Goal: Task Accomplishment & Management: Complete application form

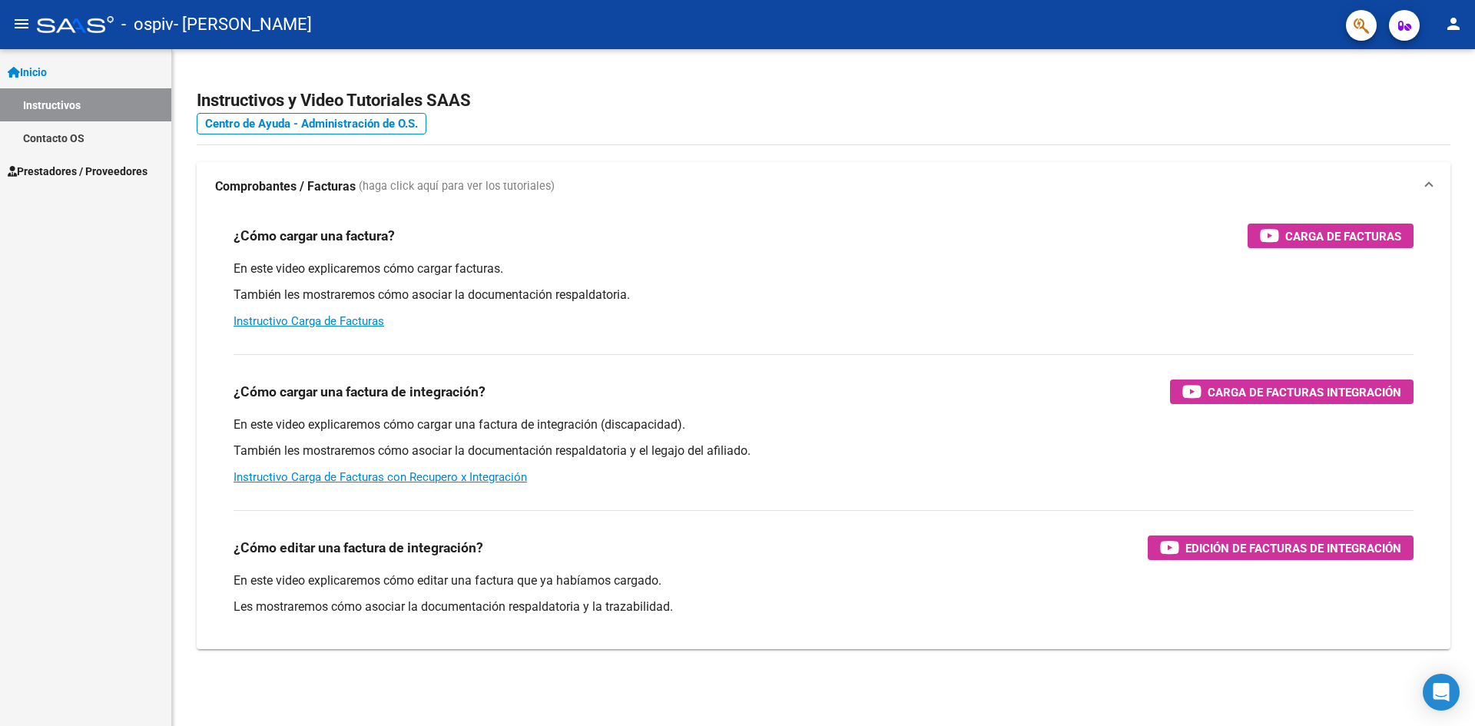
click at [1454, 14] on button "person" at bounding box center [1453, 24] width 31 height 31
click at [1429, 106] on button "exit_to_app Salir" at bounding box center [1422, 101] width 94 height 37
click at [50, 166] on span "Prestadores / Proveedores" at bounding box center [78, 171] width 140 height 17
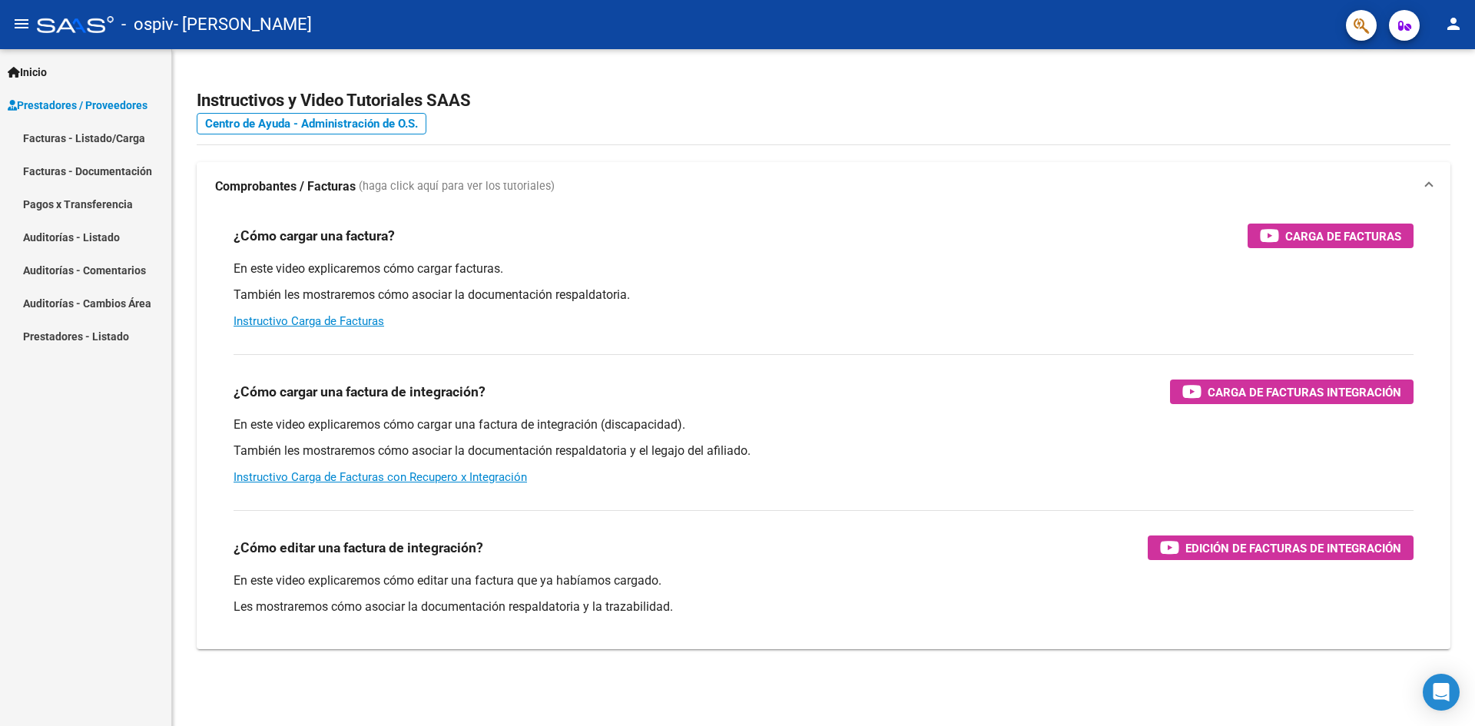
click at [124, 137] on link "Facturas - Listado/Carga" at bounding box center [85, 137] width 171 height 33
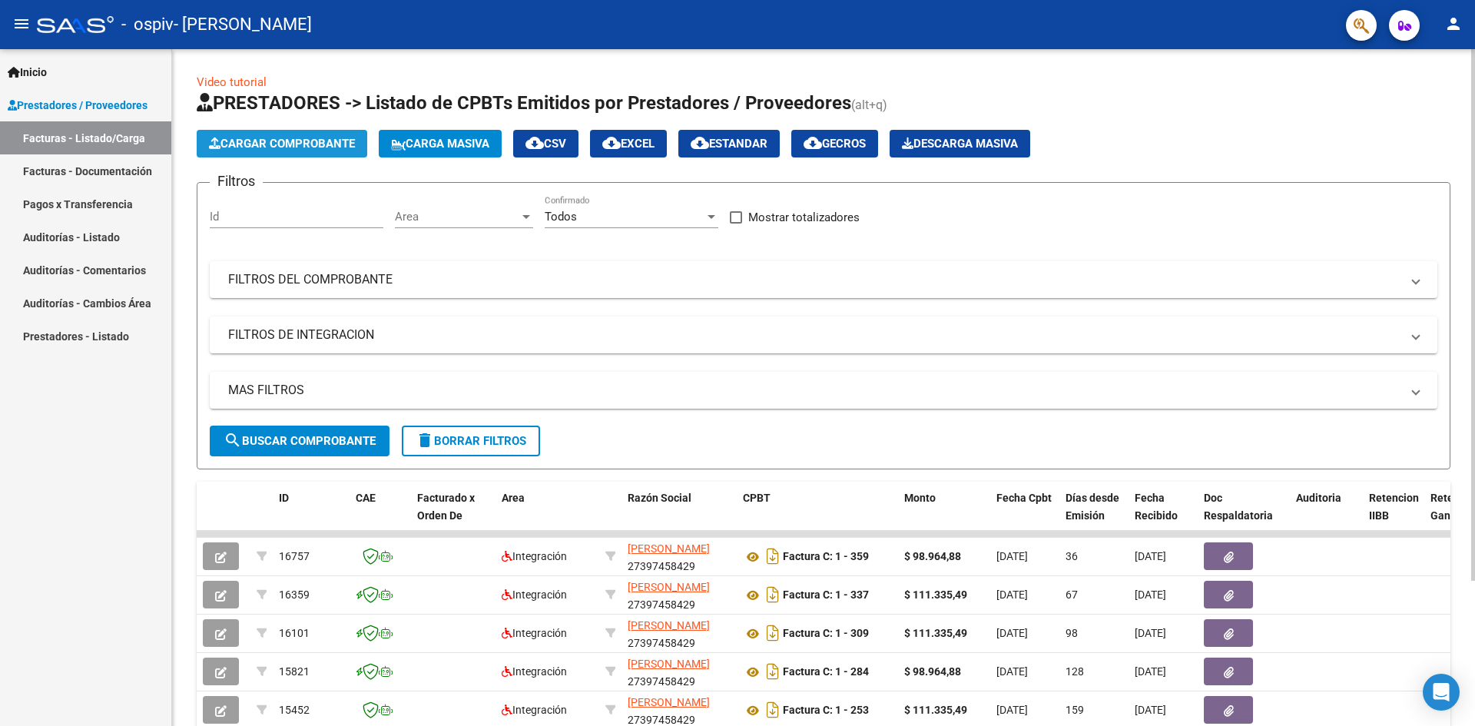
click at [293, 147] on span "Cargar Comprobante" at bounding box center [282, 144] width 146 height 14
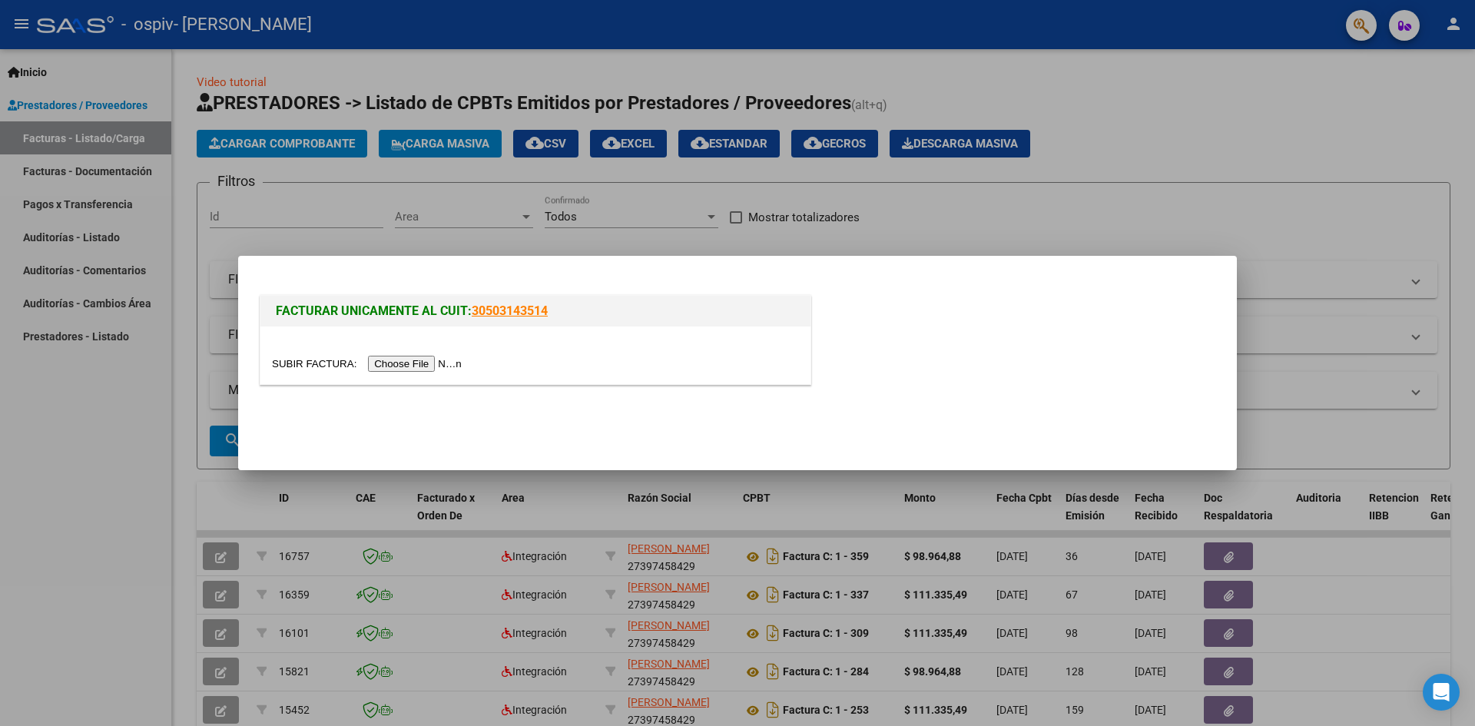
click at [432, 370] on input "file" at bounding box center [369, 364] width 194 height 16
click at [440, 361] on input "file" at bounding box center [369, 364] width 194 height 16
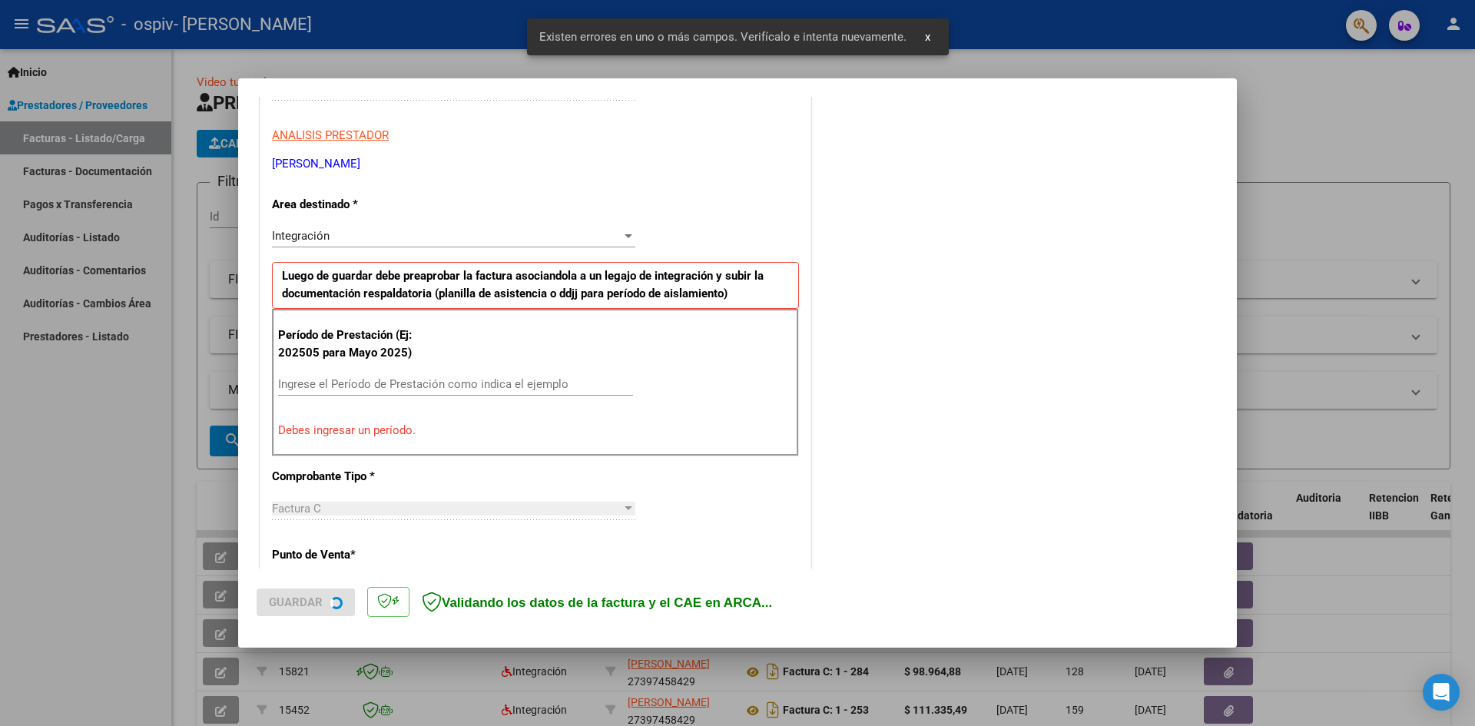
scroll to position [270, 0]
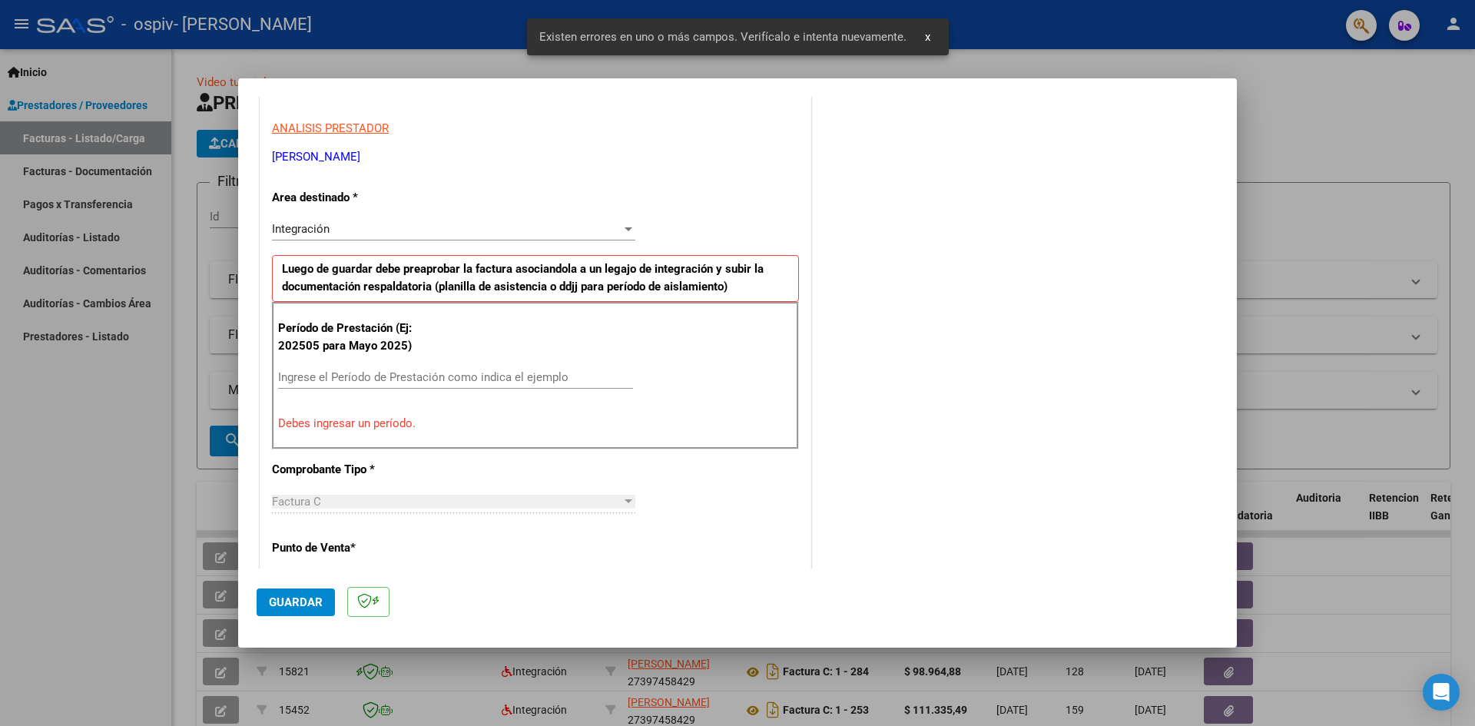
click at [585, 384] on input "Ingrese el Período de Prestación como indica el ejemplo" at bounding box center [455, 377] width 355 height 14
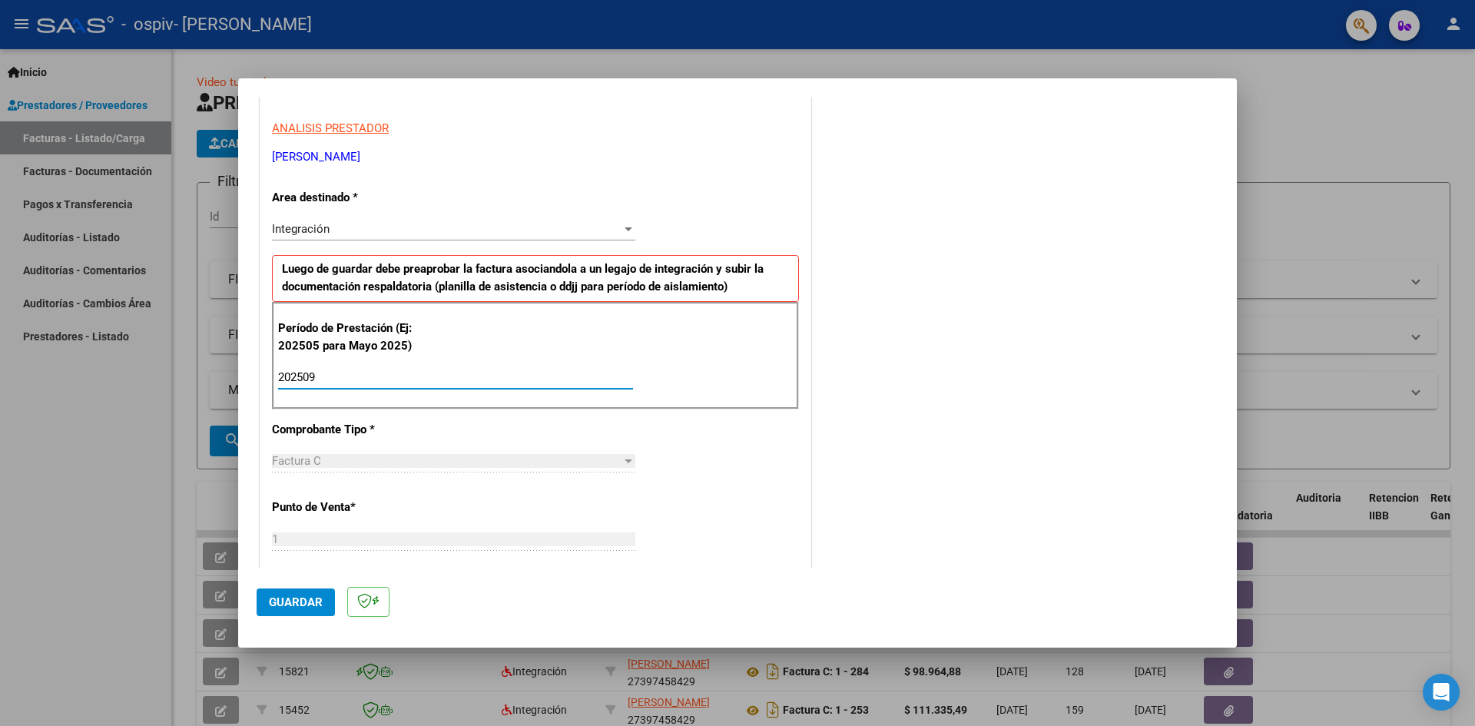
type input "202509"
click at [295, 605] on span "Guardar" at bounding box center [296, 602] width 54 height 14
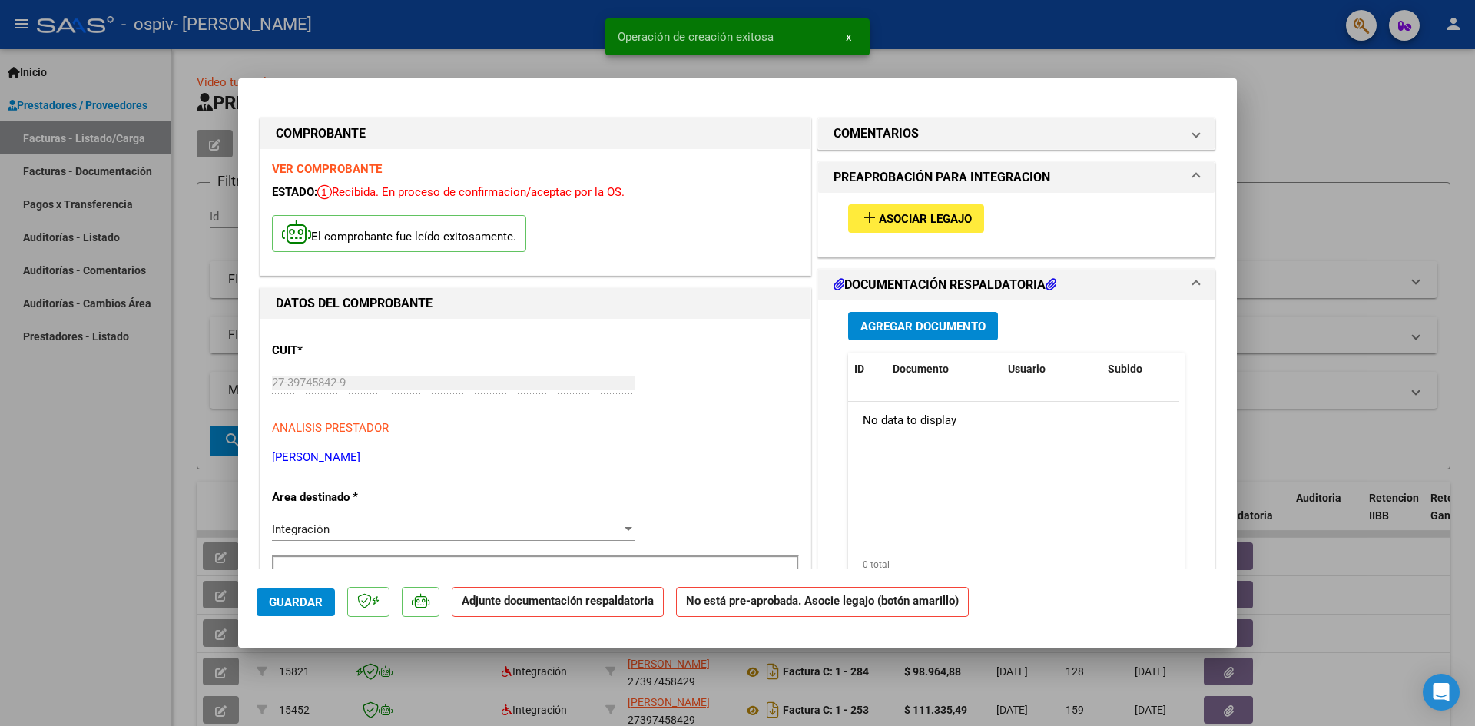
click at [915, 218] on span "Asociar Legajo" at bounding box center [925, 219] width 93 height 14
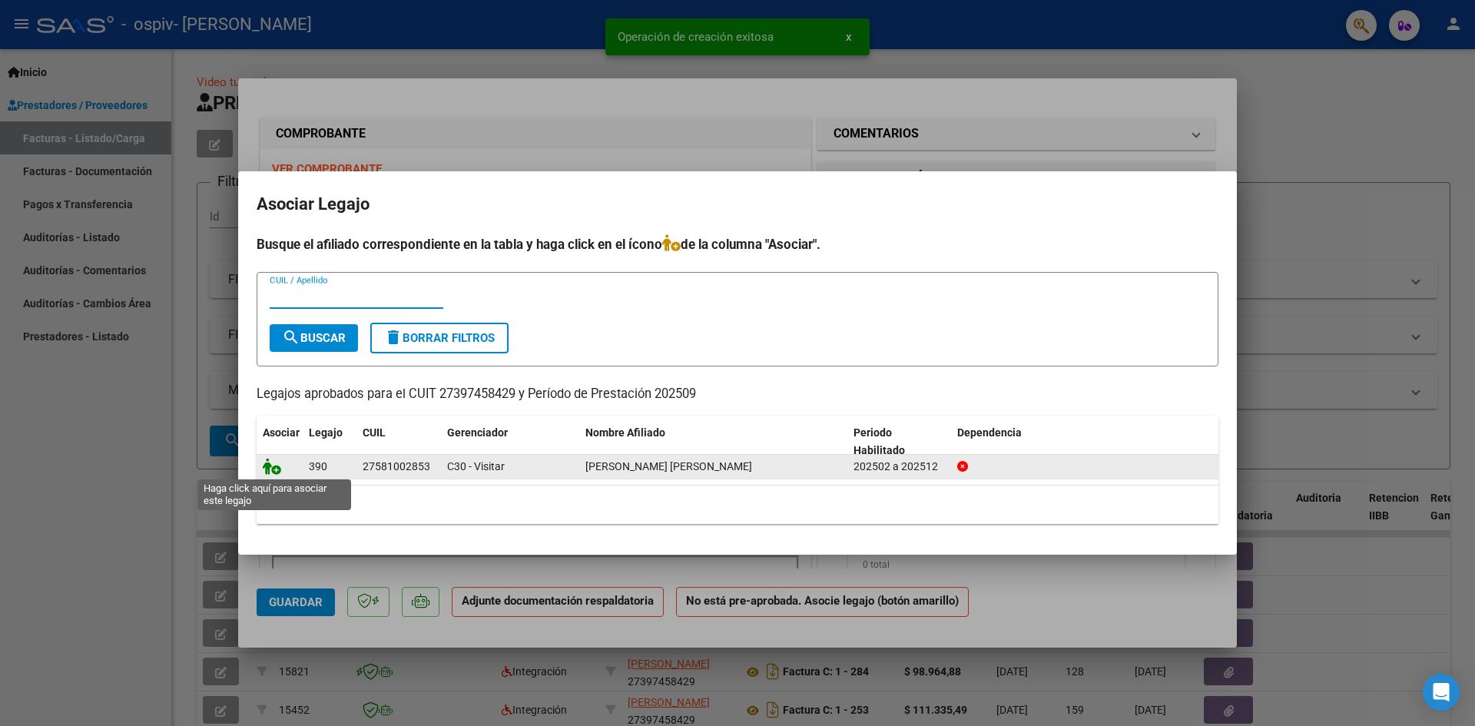
click at [270, 462] on icon at bounding box center [272, 466] width 18 height 17
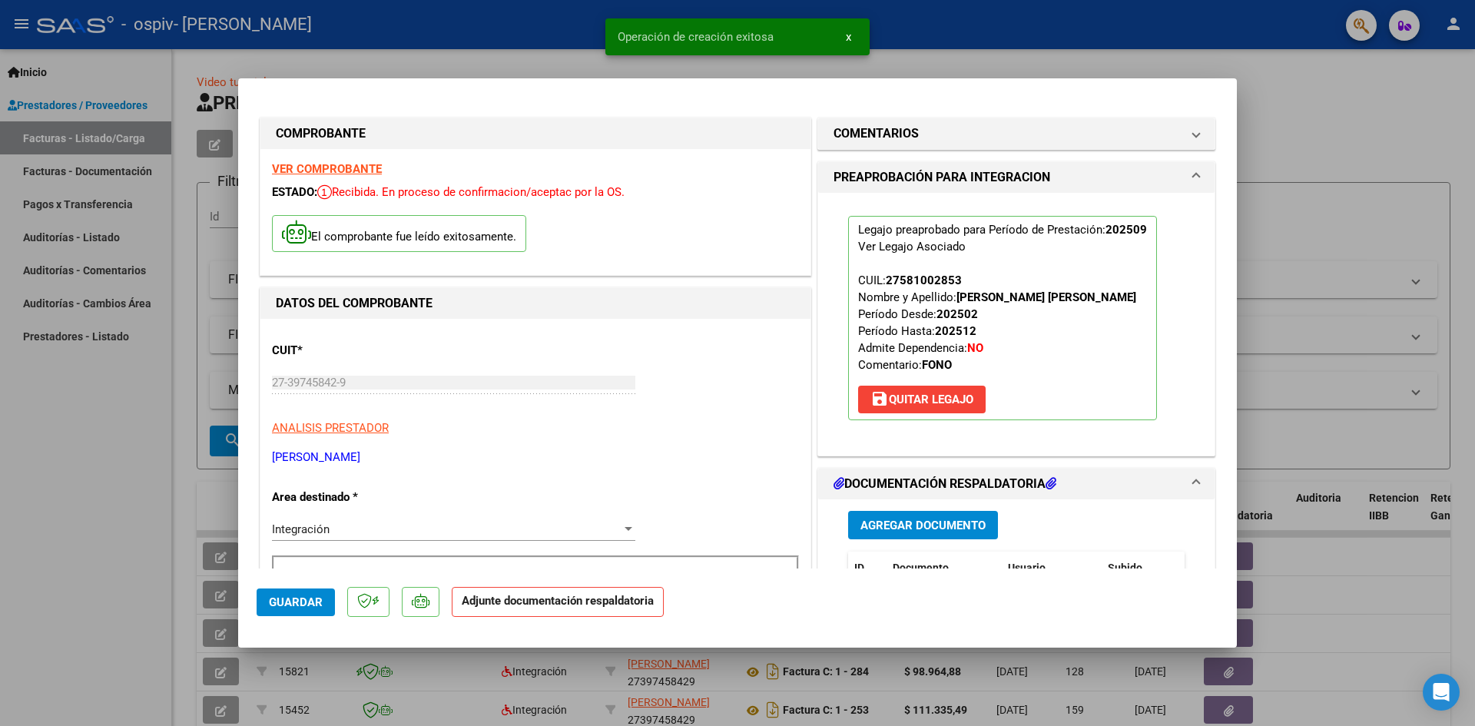
click at [932, 514] on button "Agregar Documento" at bounding box center [923, 525] width 150 height 28
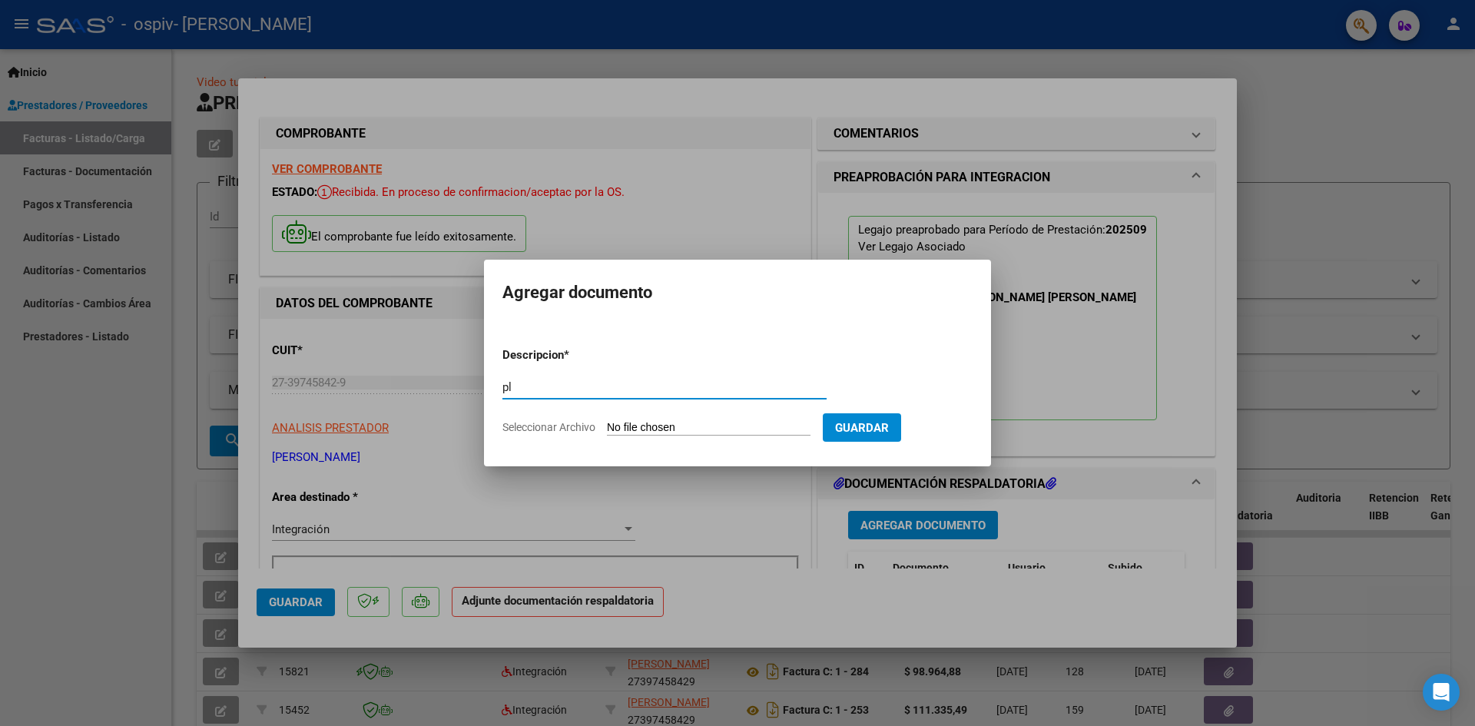
type input "p"
type input "PLANILLA DE ASISTENCIA"
click at [661, 424] on input "Seleccionar Archivo" at bounding box center [709, 428] width 204 height 15
type input "C:\fakepath\FONO PLANILLA.pdf"
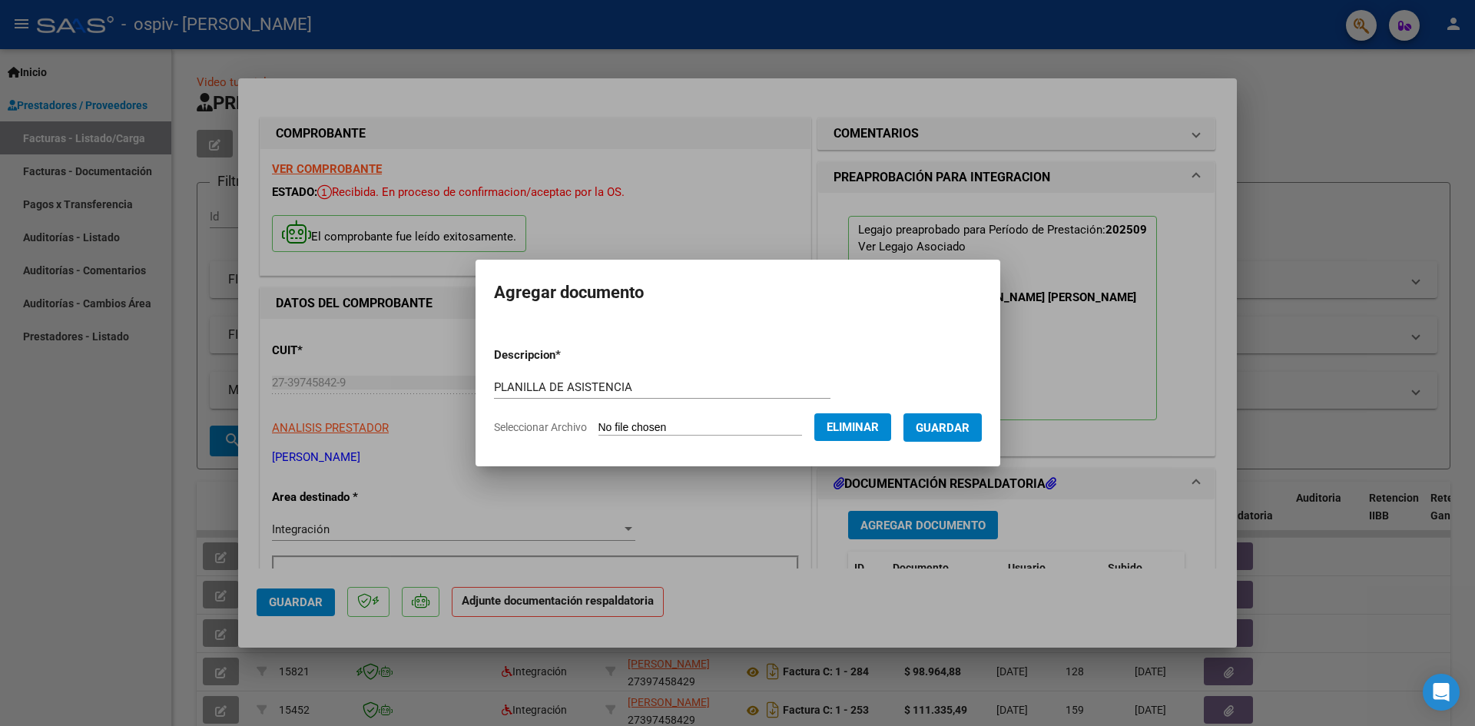
click at [958, 424] on span "Guardar" at bounding box center [942, 428] width 54 height 14
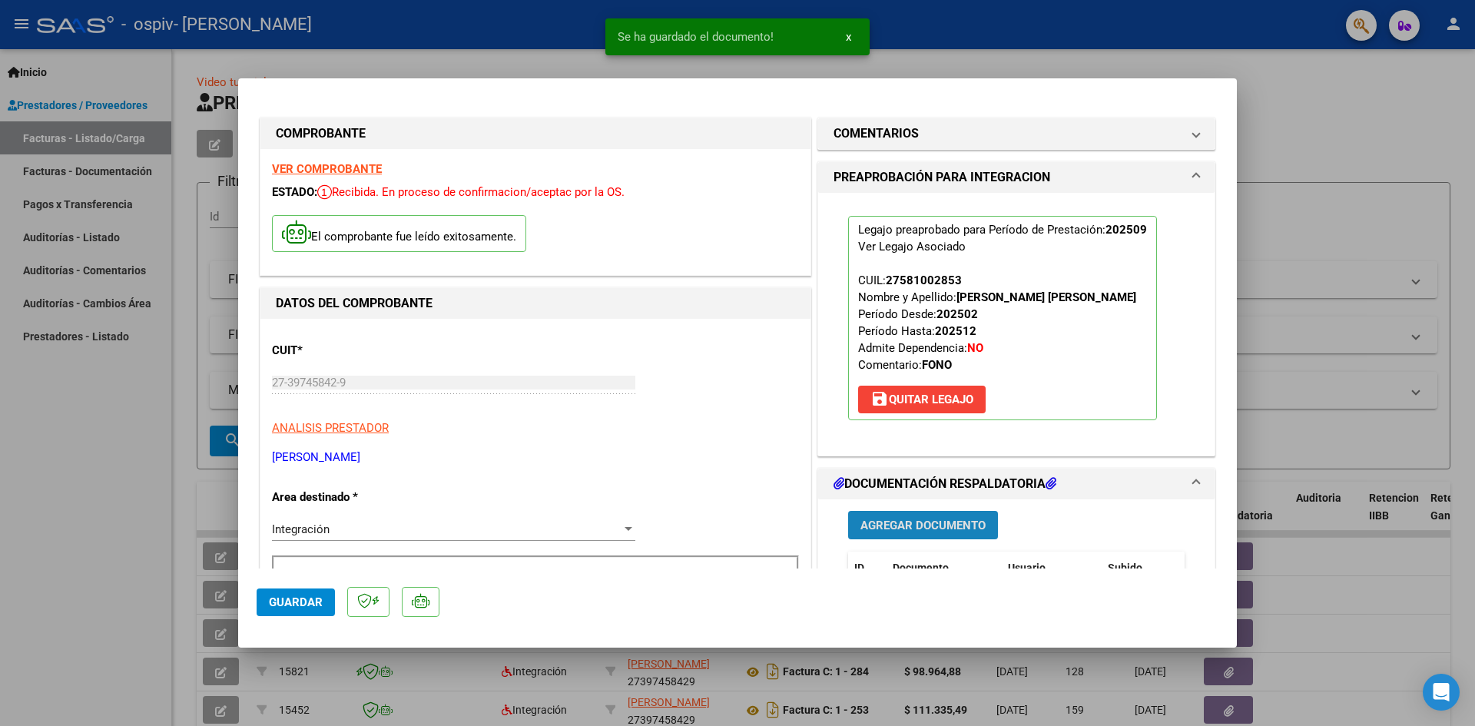
click at [922, 513] on button "Agregar Documento" at bounding box center [923, 525] width 150 height 28
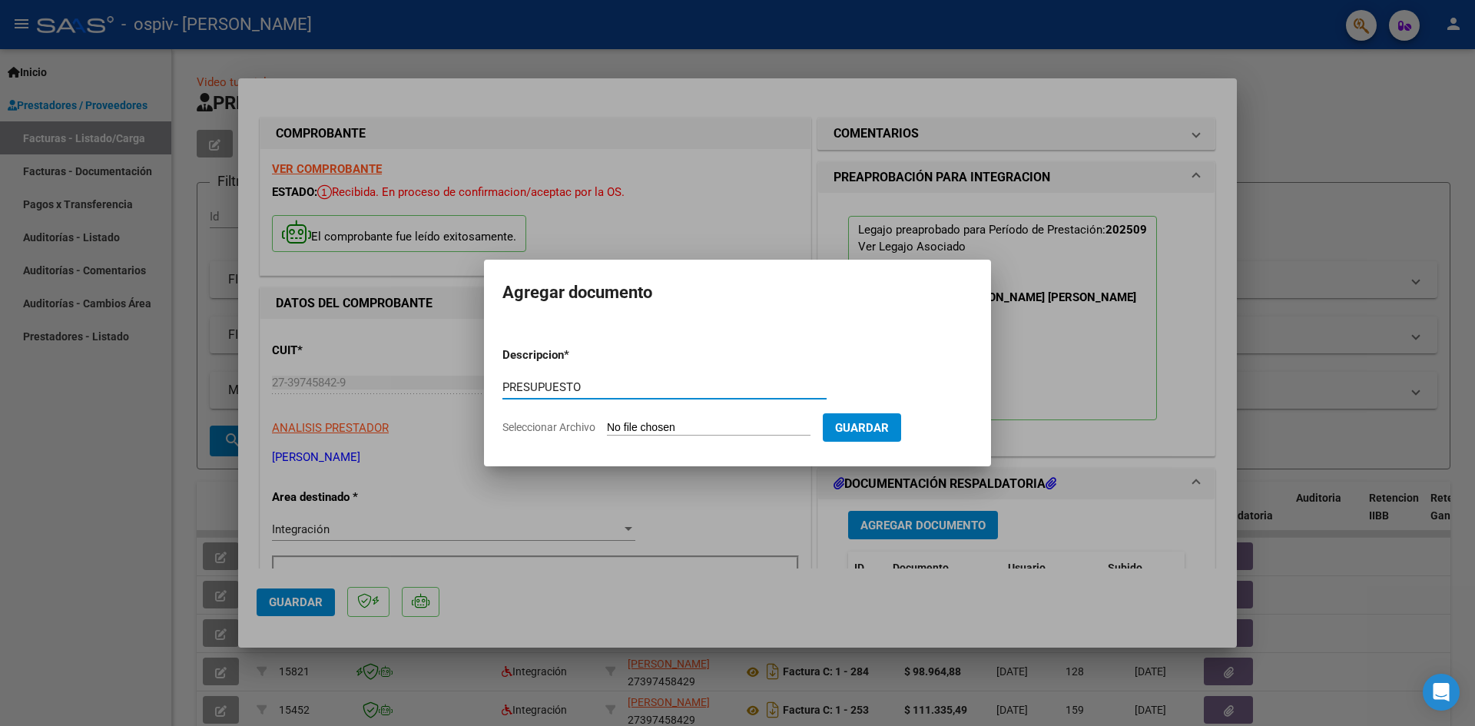
type input "PRESUPUESTO"
click at [643, 423] on input "Seleccionar Archivo" at bounding box center [709, 428] width 204 height 15
type input "C:\fakepath\PRESUPUESTO FONO.pdf"
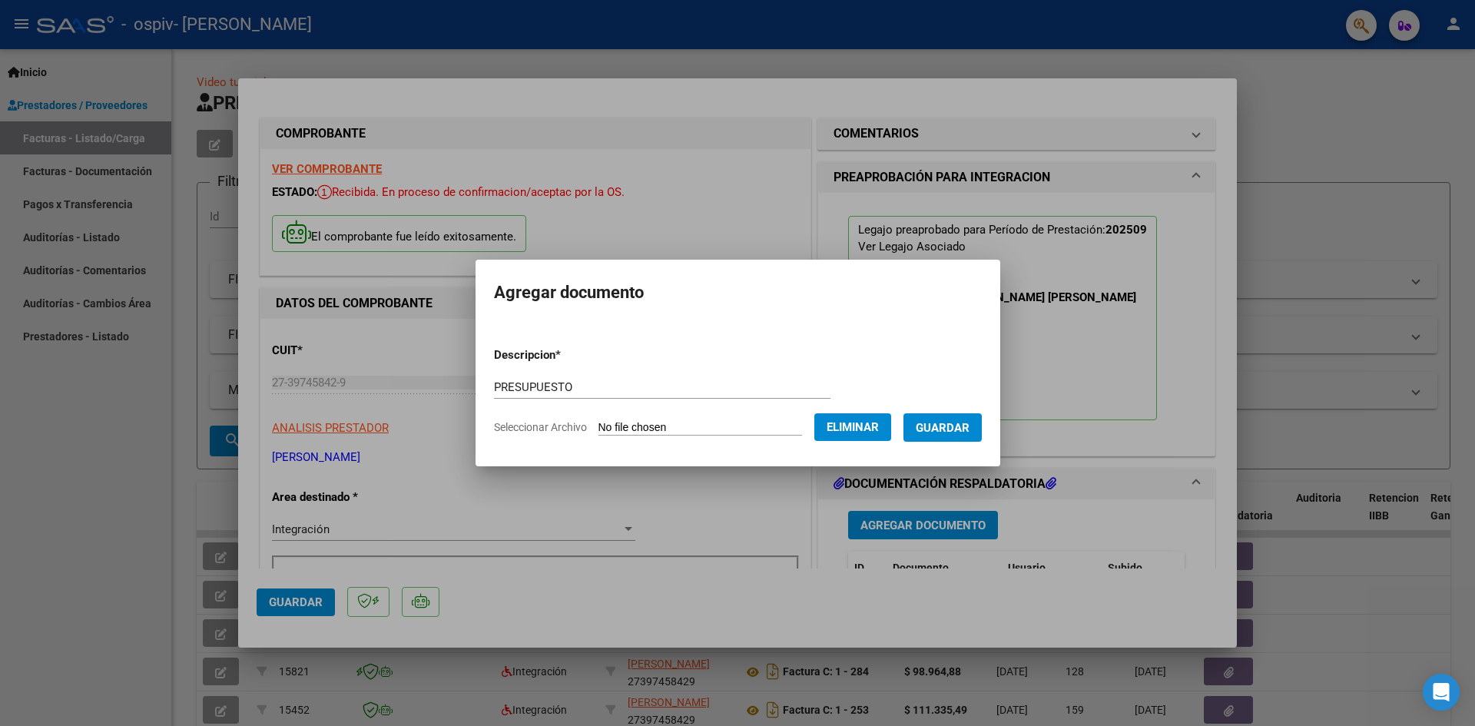
click at [946, 430] on span "Guardar" at bounding box center [942, 428] width 54 height 14
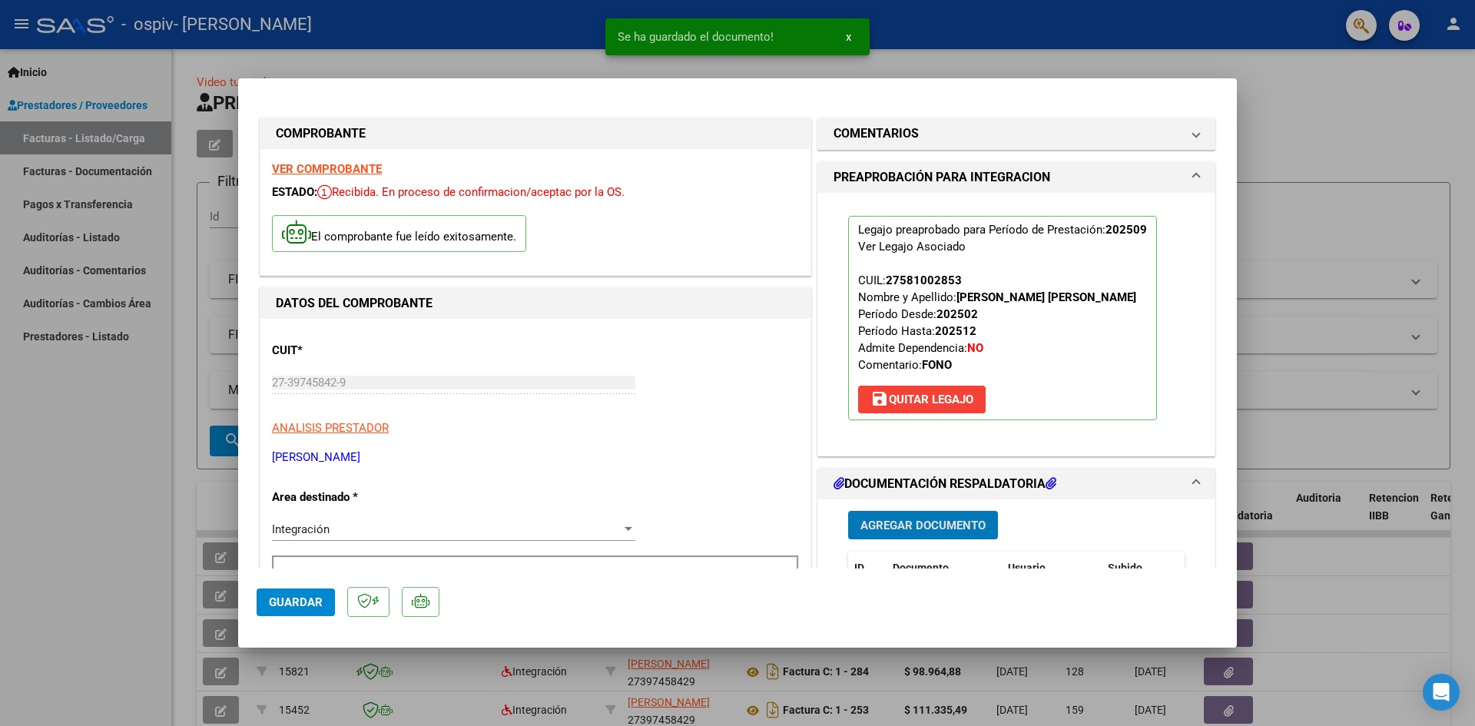
click at [302, 609] on button "Guardar" at bounding box center [296, 602] width 78 height 28
click at [68, 399] on div at bounding box center [737, 363] width 1475 height 726
type input "$ 0,00"
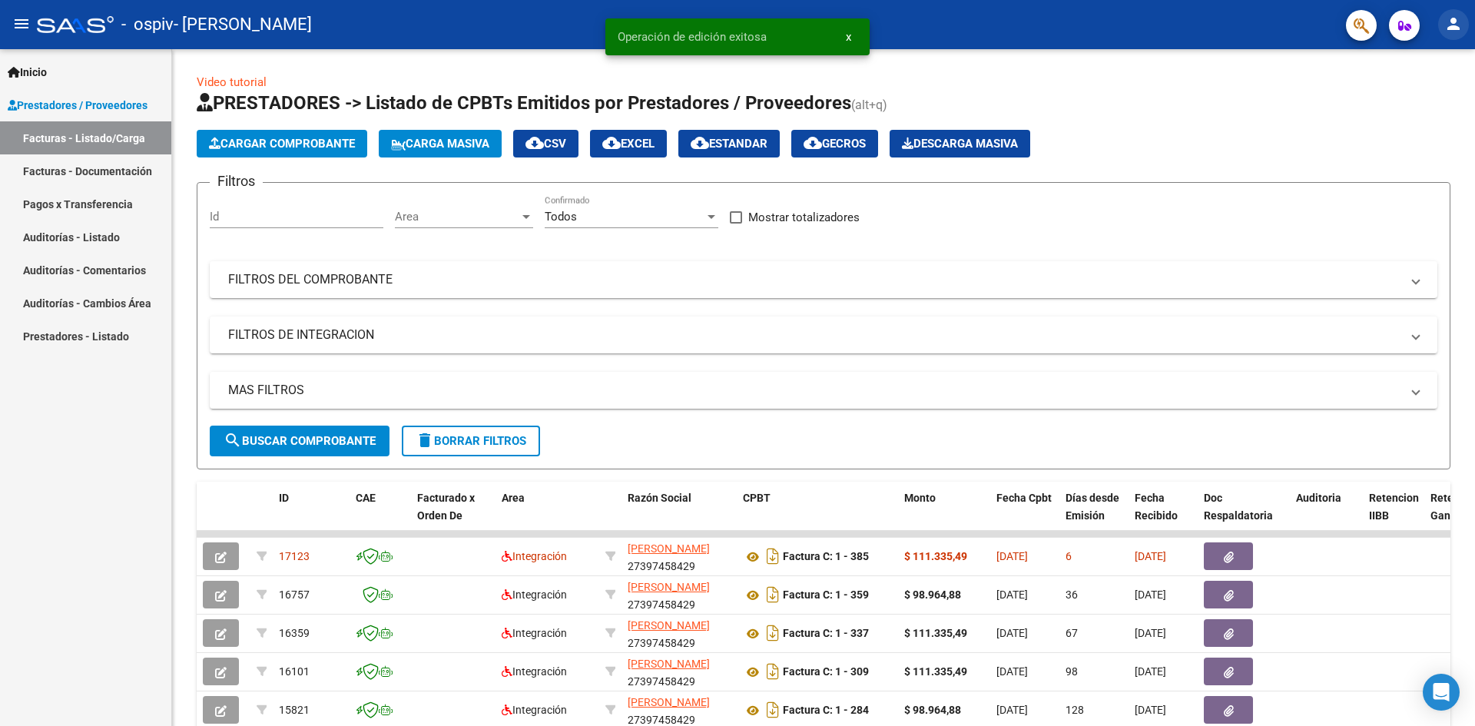
click at [1446, 23] on mat-icon "person" at bounding box center [1453, 24] width 18 height 18
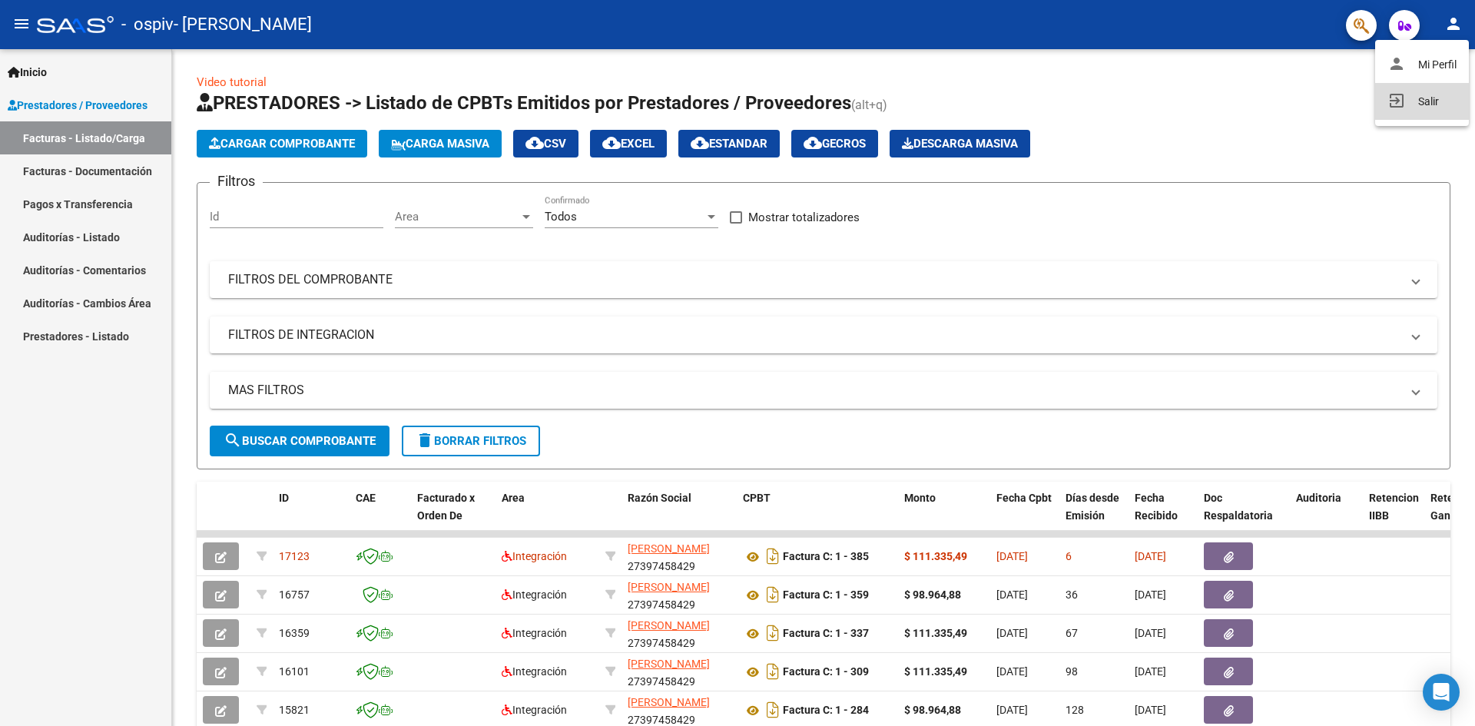
click at [1426, 100] on button "exit_to_app Salir" at bounding box center [1422, 101] width 94 height 37
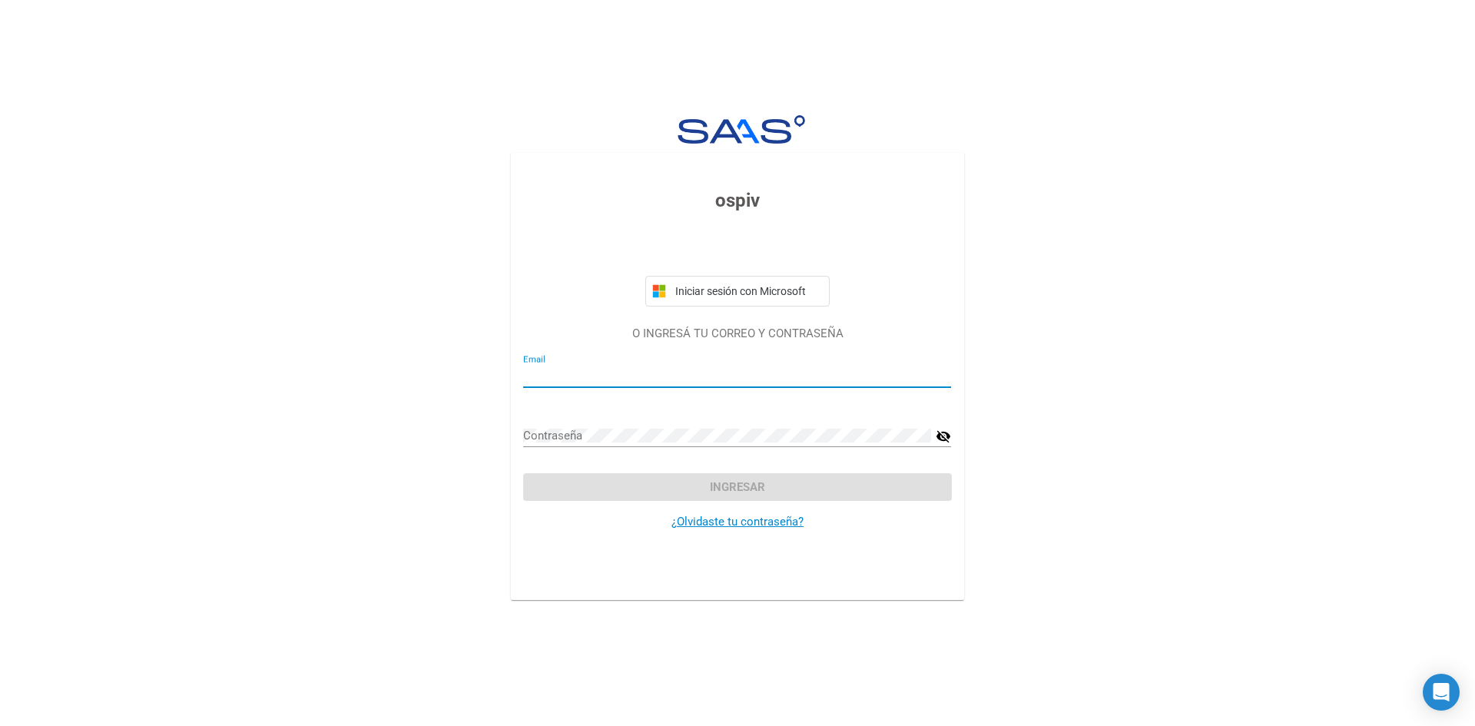
type input "sashakozak1@outlook.com"
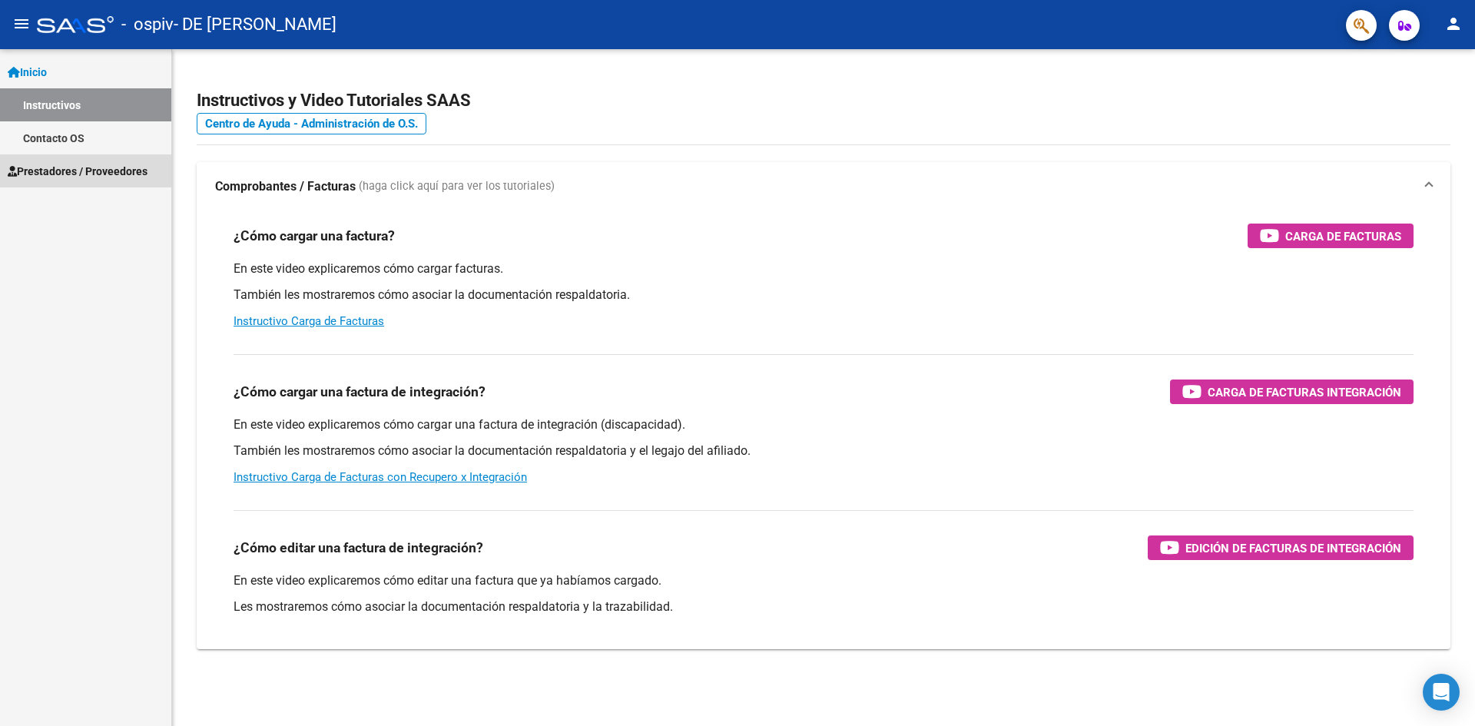
click at [85, 167] on span "Prestadores / Proveedores" at bounding box center [78, 171] width 140 height 17
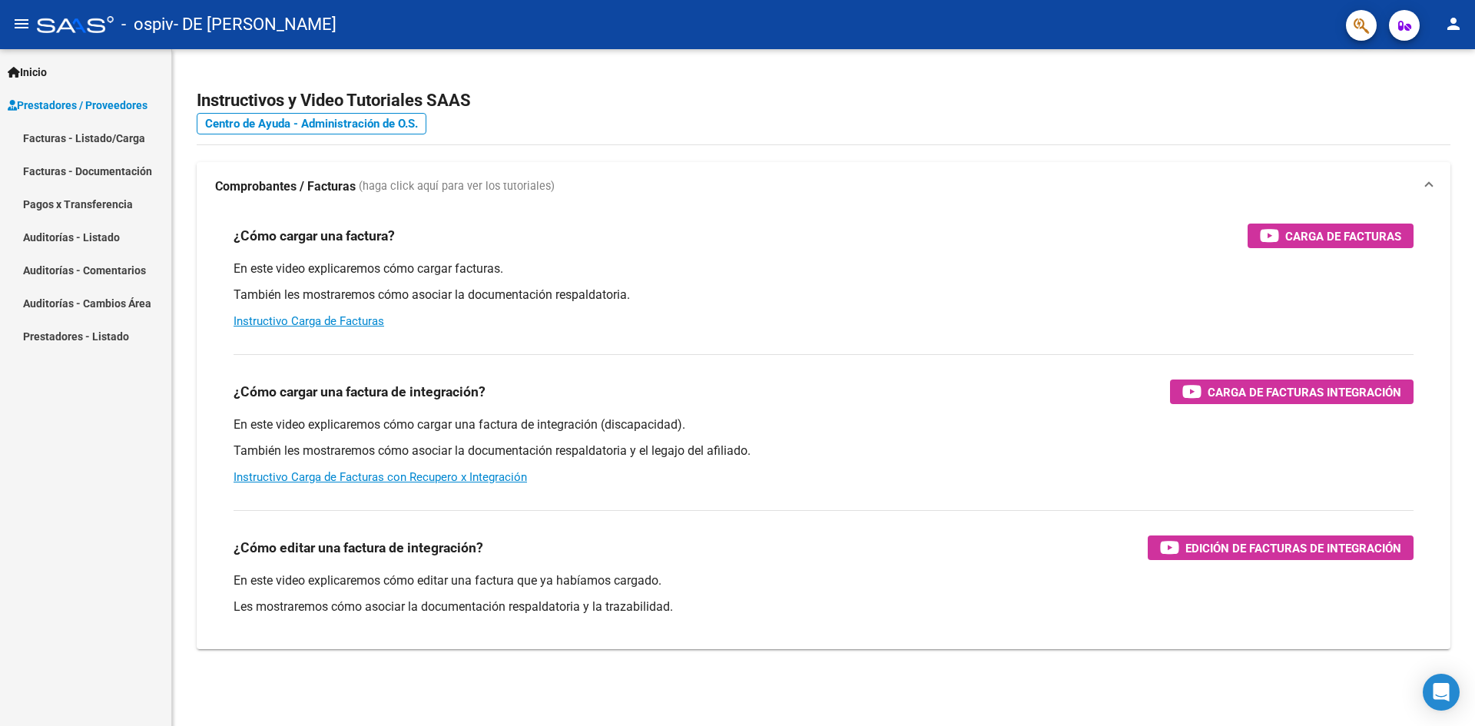
click at [111, 140] on link "Facturas - Listado/Carga" at bounding box center [85, 137] width 171 height 33
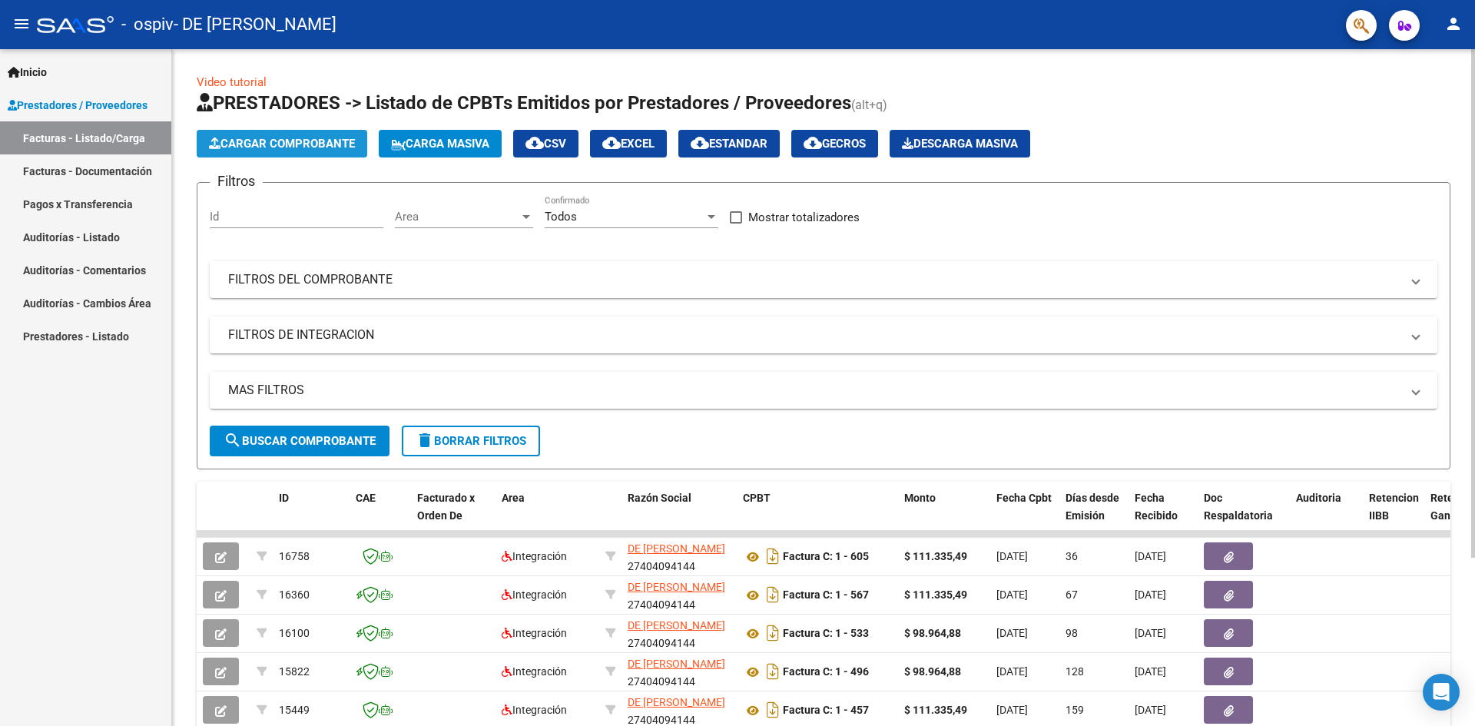
click at [296, 142] on span "Cargar Comprobante" at bounding box center [282, 144] width 146 height 14
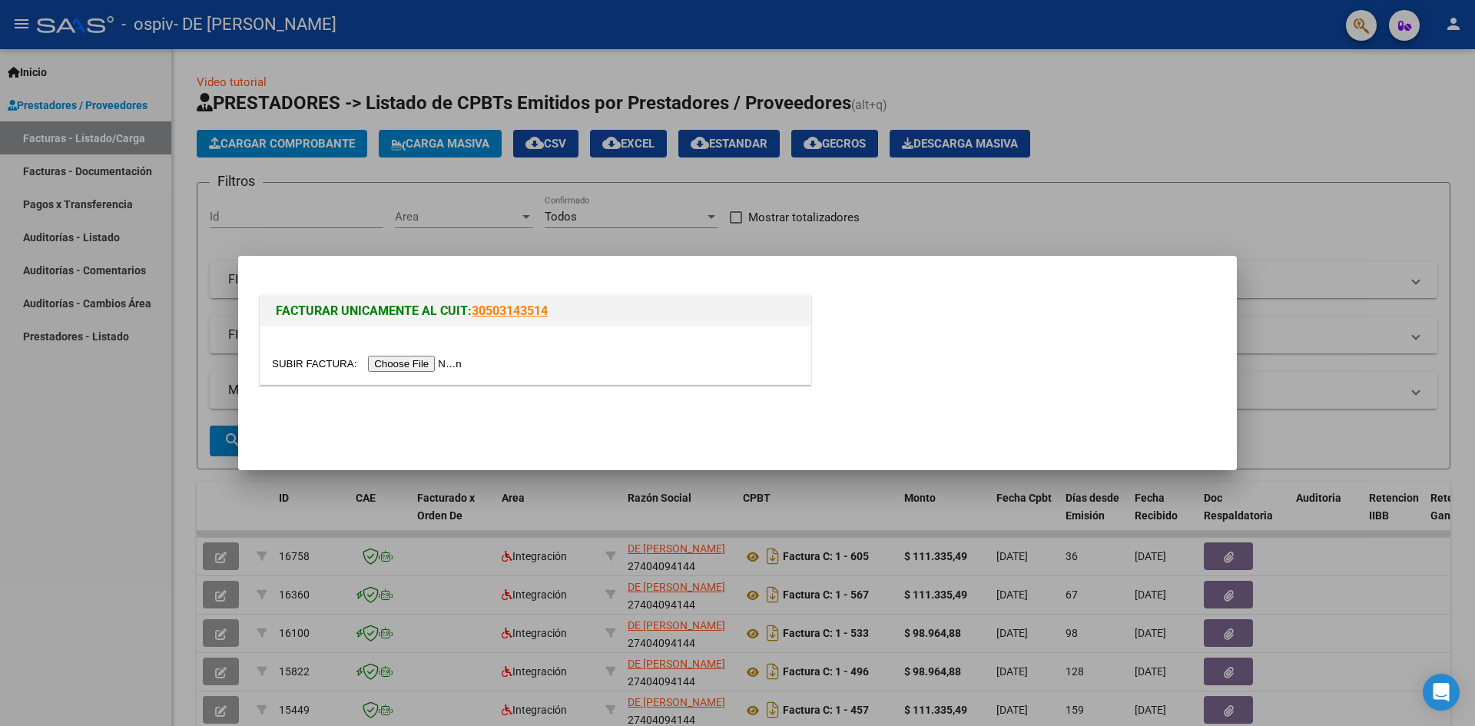
click at [409, 370] on input "file" at bounding box center [369, 364] width 194 height 16
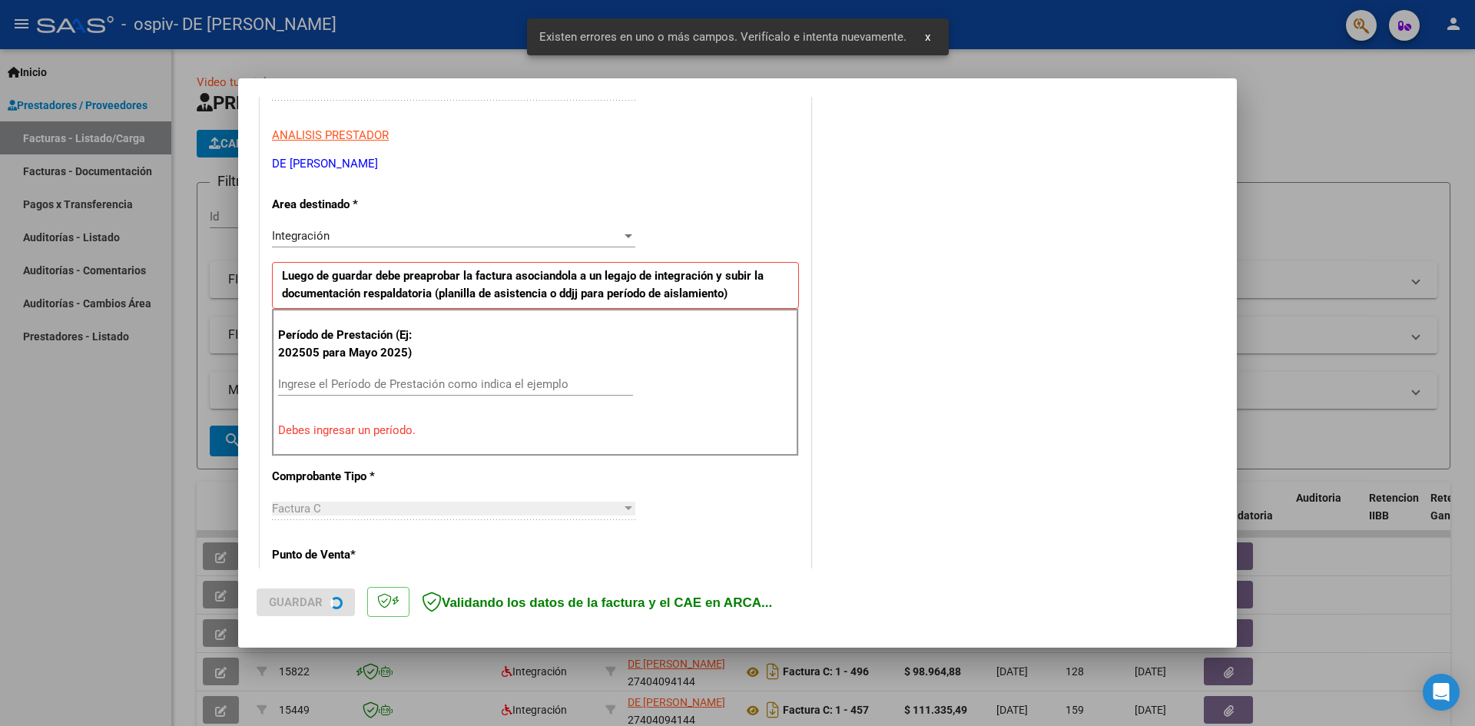
scroll to position [270, 0]
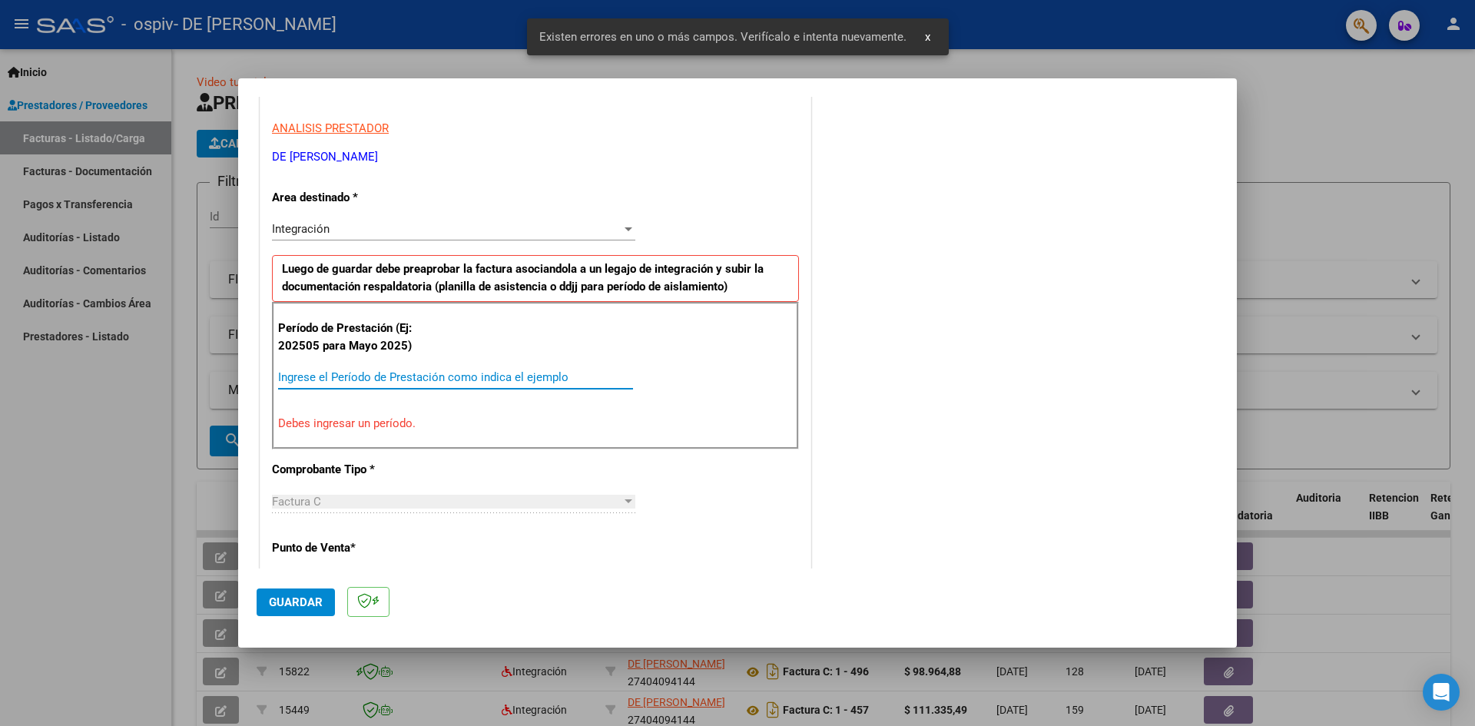
click at [472, 372] on input "Ingrese el Período de Prestación como indica el ejemplo" at bounding box center [455, 377] width 355 height 14
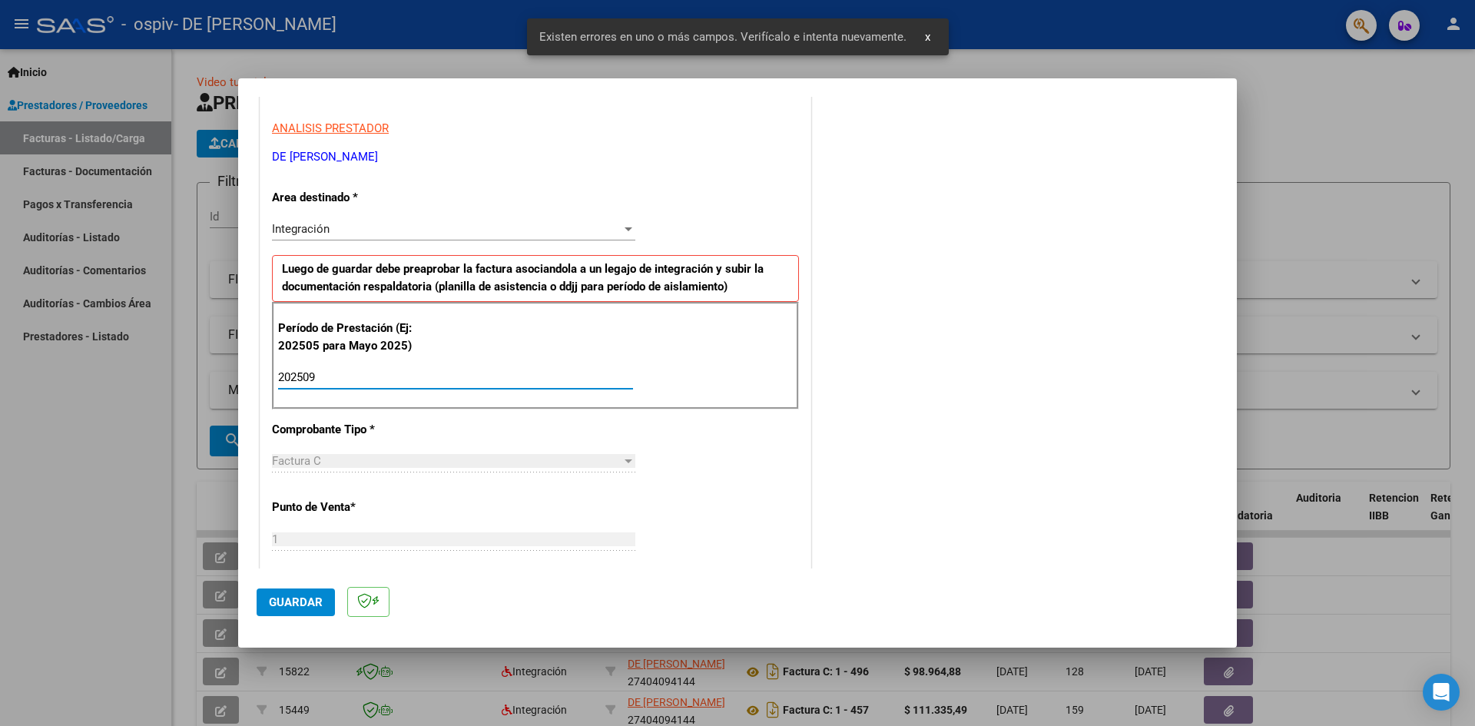
type input "202509"
click at [275, 598] on span "Guardar" at bounding box center [296, 602] width 54 height 14
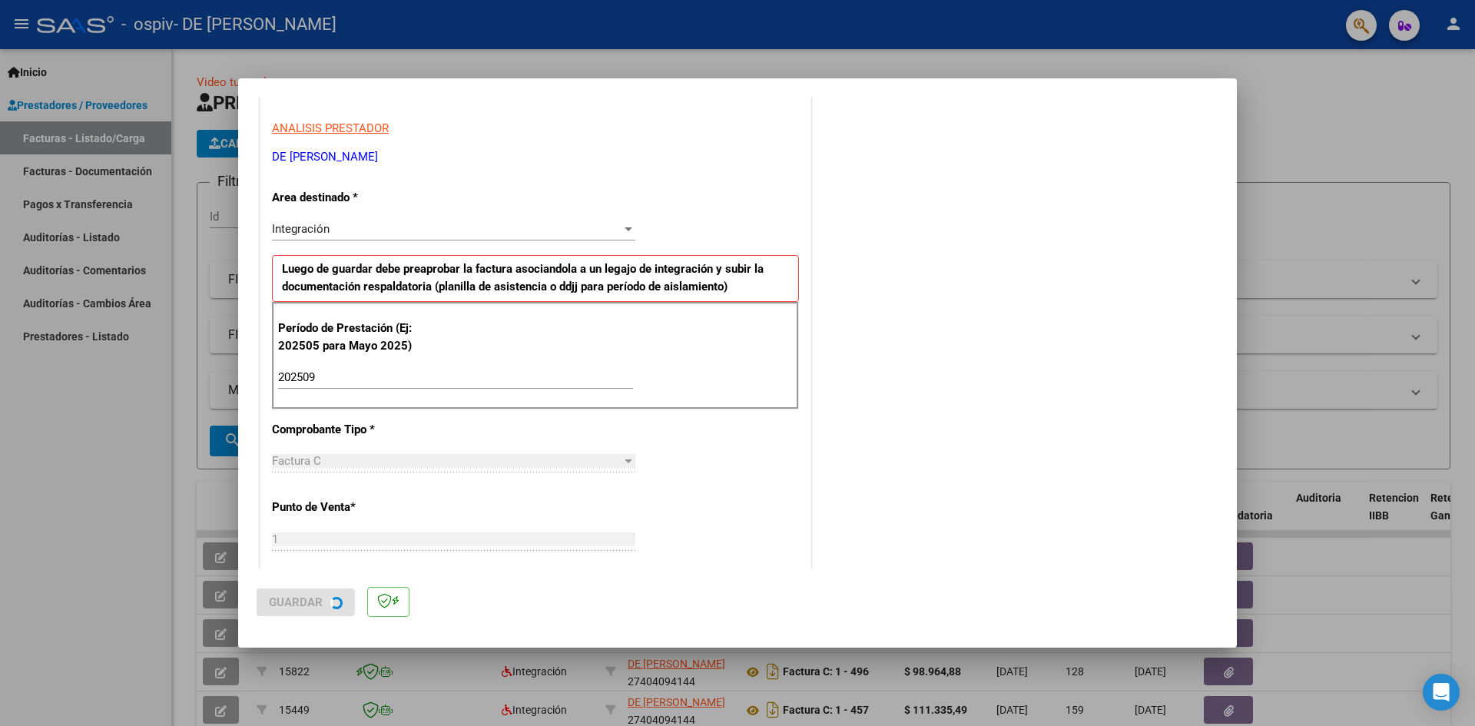
scroll to position [0, 0]
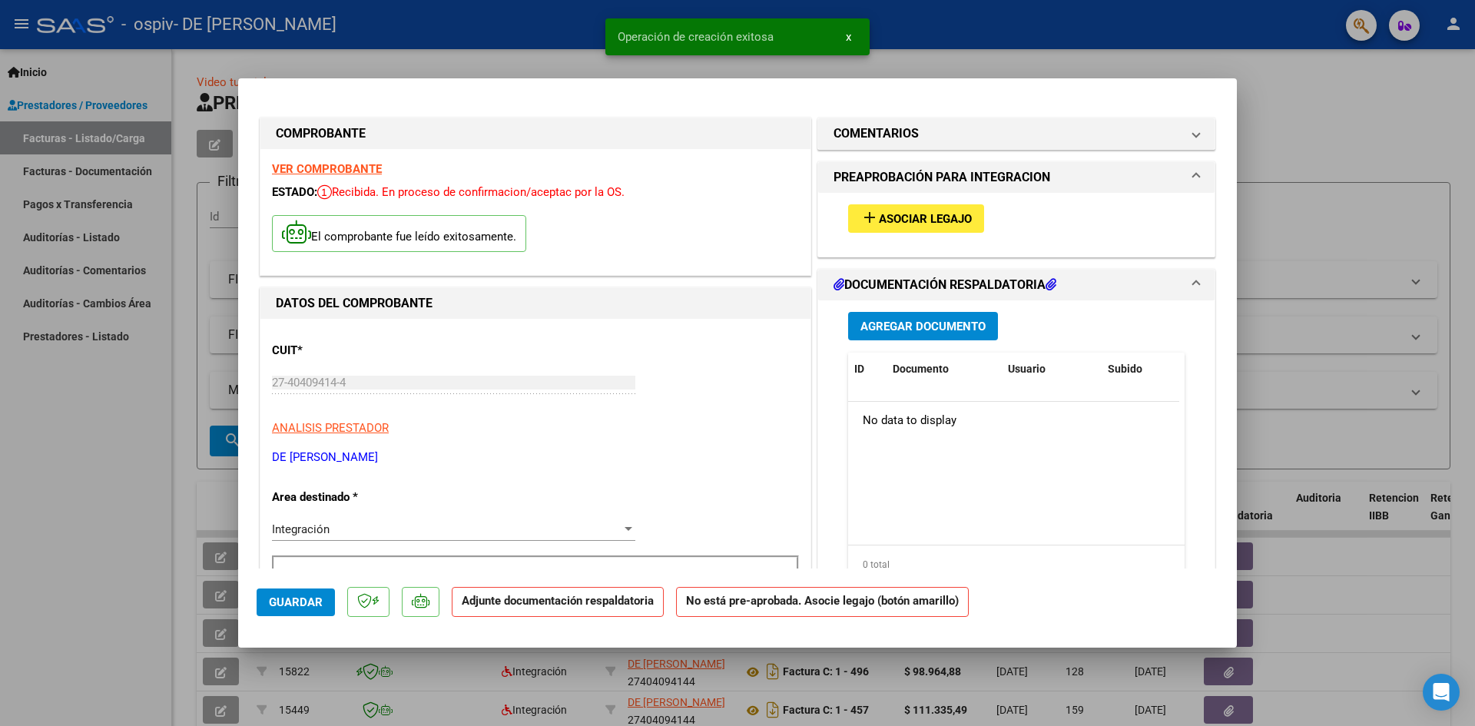
click at [942, 214] on span "Asociar Legajo" at bounding box center [925, 219] width 93 height 14
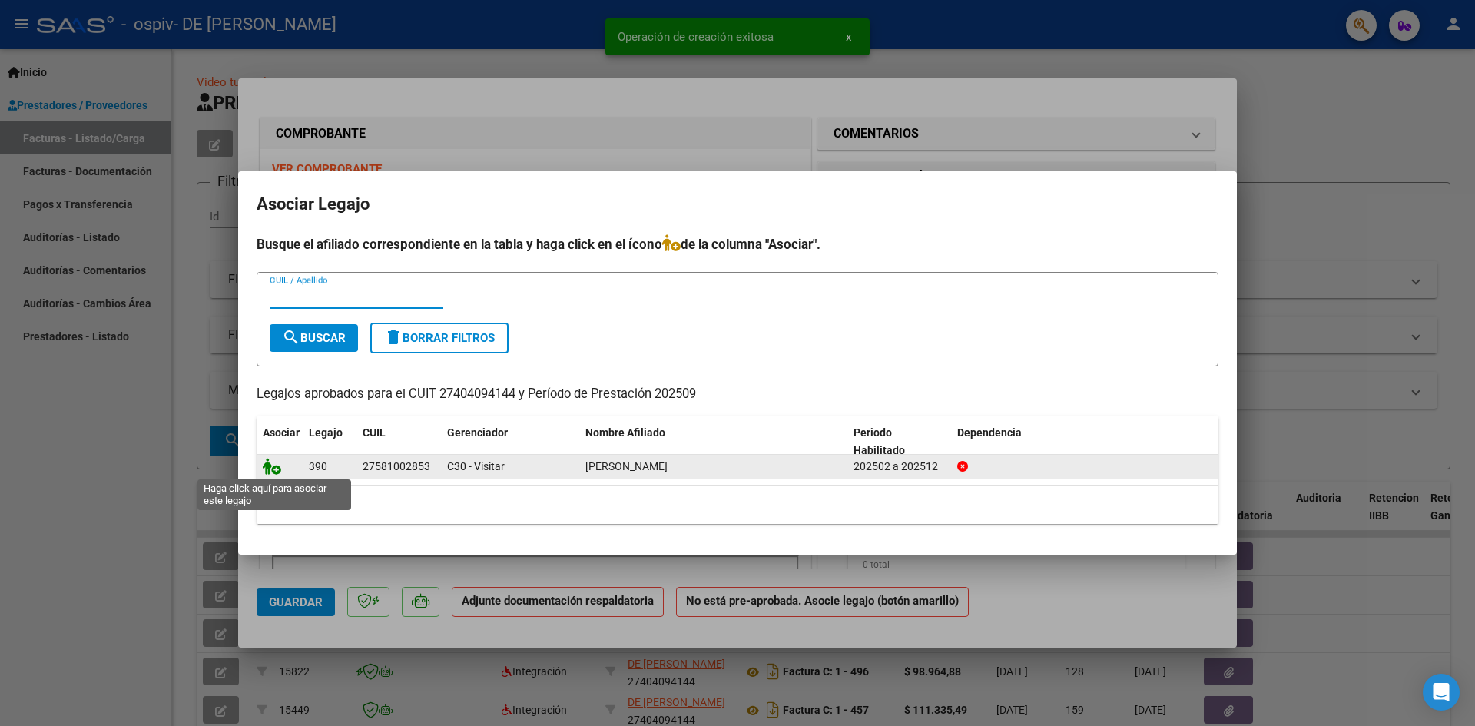
click at [272, 465] on icon at bounding box center [272, 466] width 18 height 17
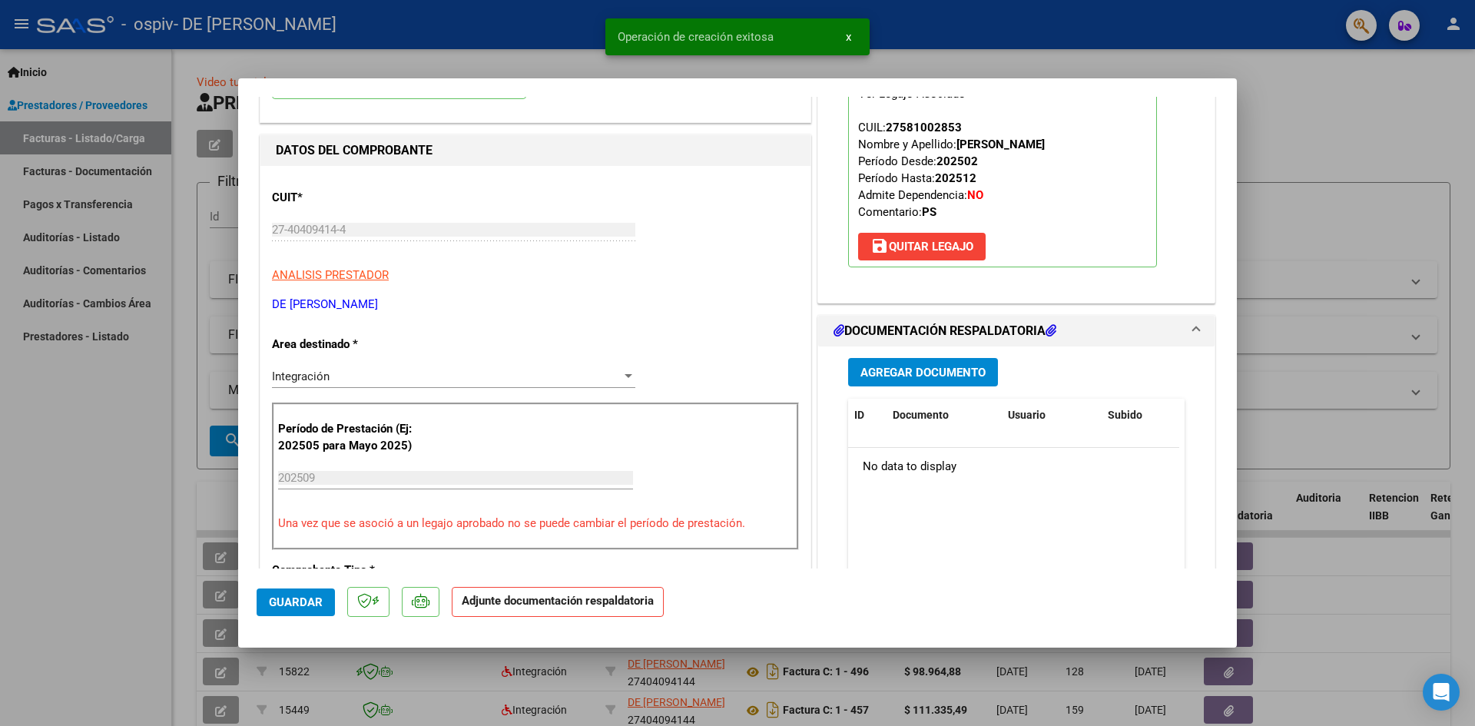
scroll to position [154, 0]
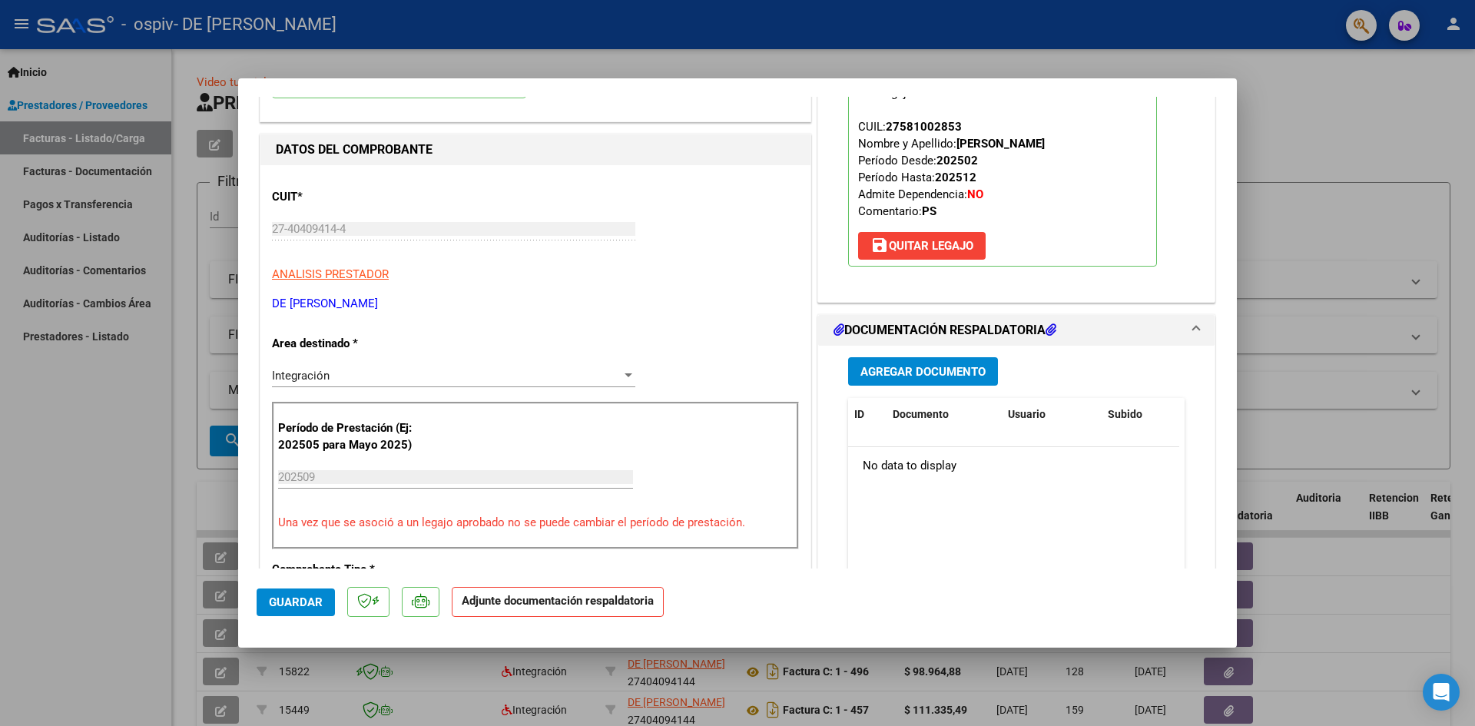
click at [939, 356] on div "Agregar Documento ID Documento Usuario Subido Acción No data to display 0 total…" at bounding box center [1015, 499] width 359 height 306
click at [939, 365] on span "Agregar Documento" at bounding box center [922, 372] width 125 height 14
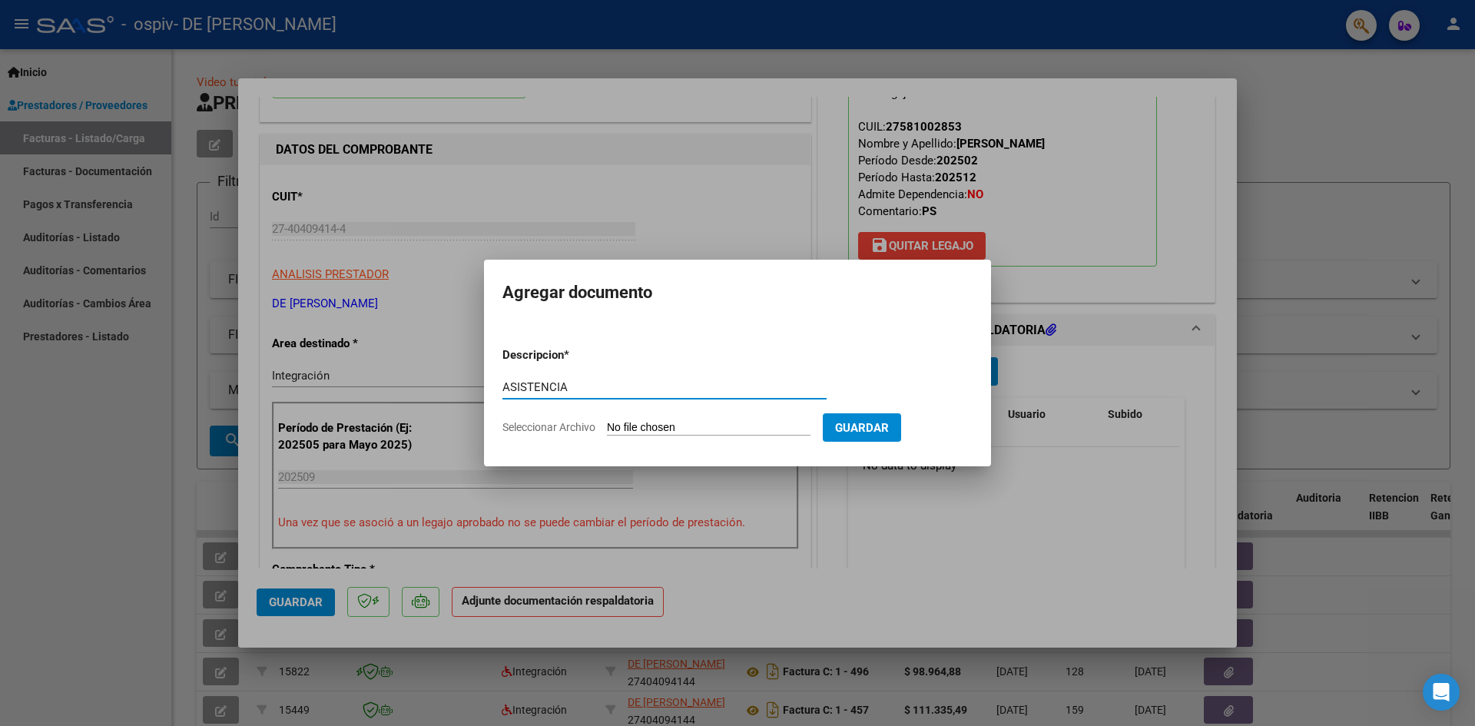
type input "ASISTENCIA"
click at [710, 425] on input "Seleccionar Archivo" at bounding box center [709, 428] width 204 height 15
type input "C:\fakepath\PS PLANILLA.pdf"
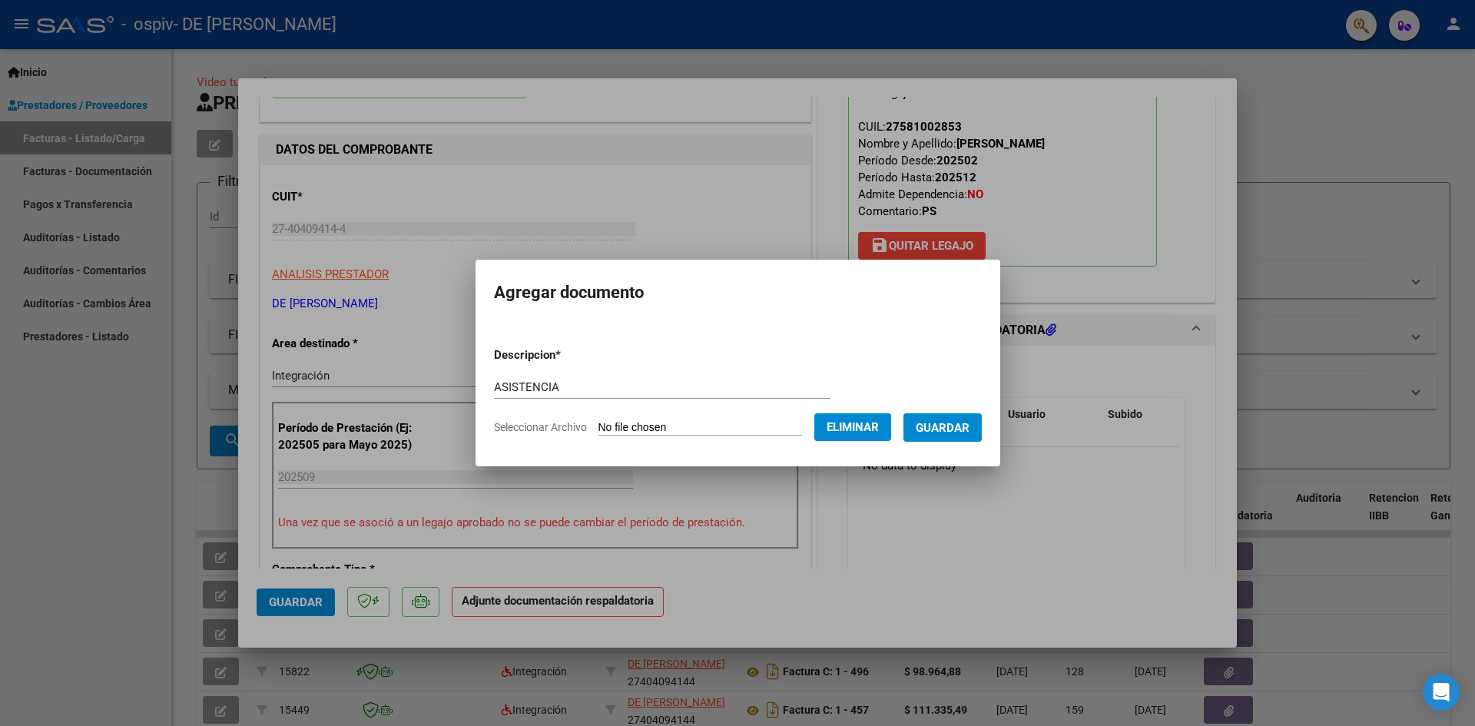
click at [959, 427] on span "Guardar" at bounding box center [942, 428] width 54 height 14
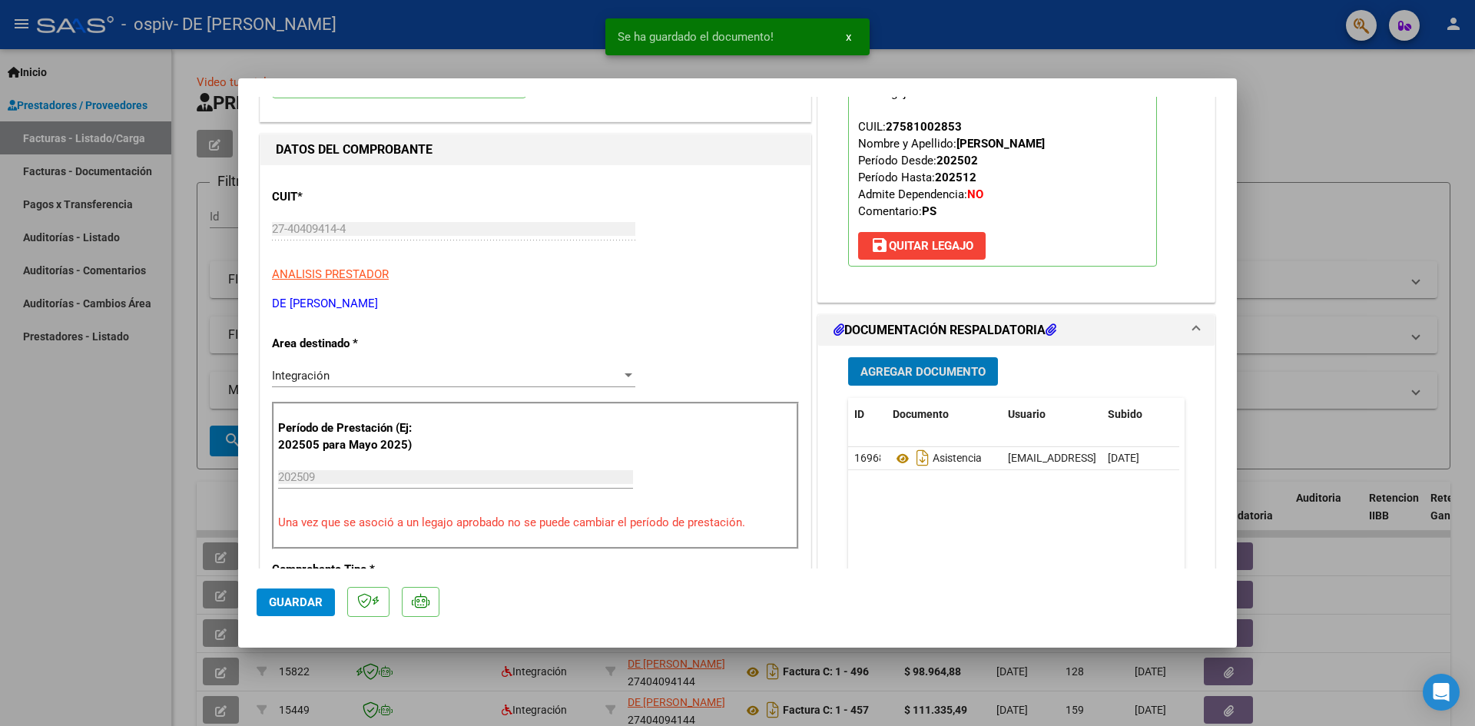
click at [920, 375] on span "Agregar Documento" at bounding box center [922, 372] width 125 height 14
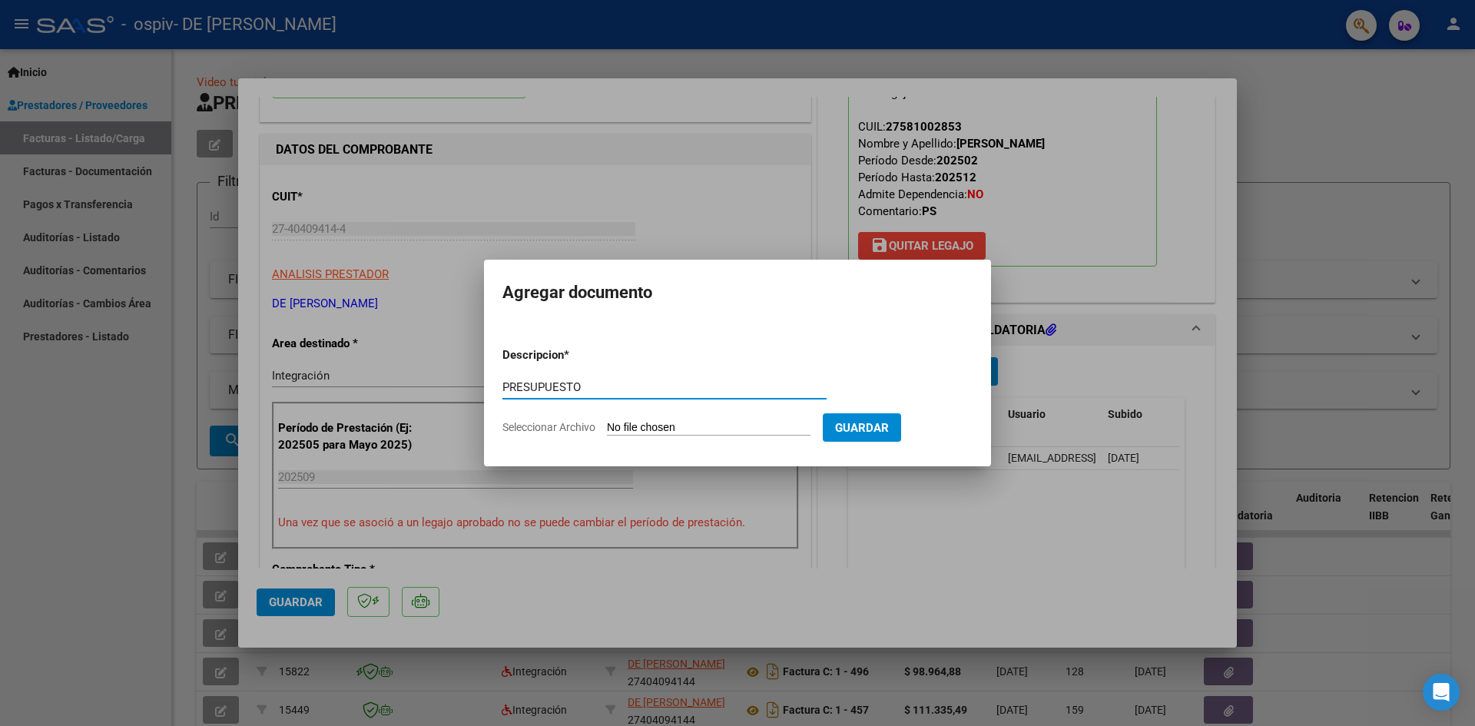
type input "PRESUPUESTO"
click at [750, 421] on input "Seleccionar Archivo" at bounding box center [709, 428] width 204 height 15
type input "C:\fakepath\PRESUPUESTO PS.pdf"
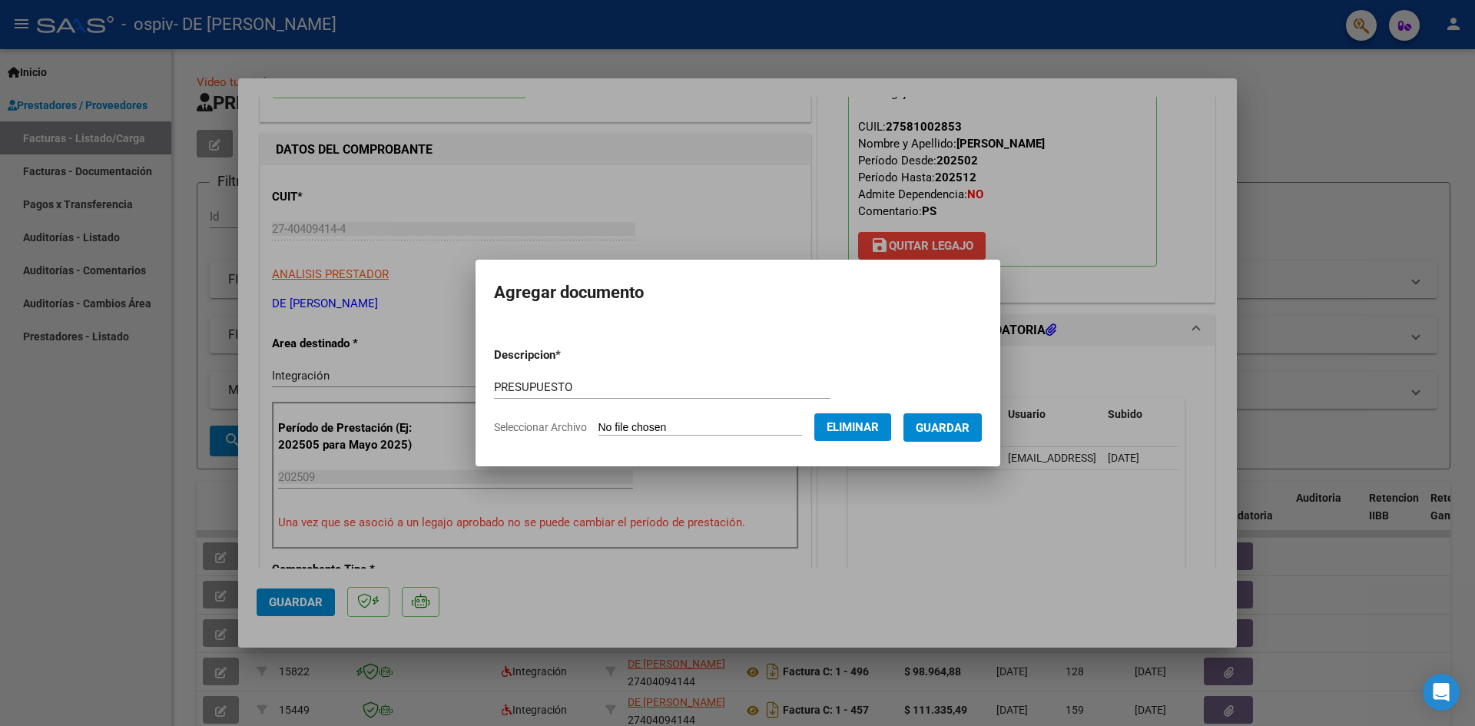
click at [949, 435] on button "Guardar" at bounding box center [942, 427] width 78 height 28
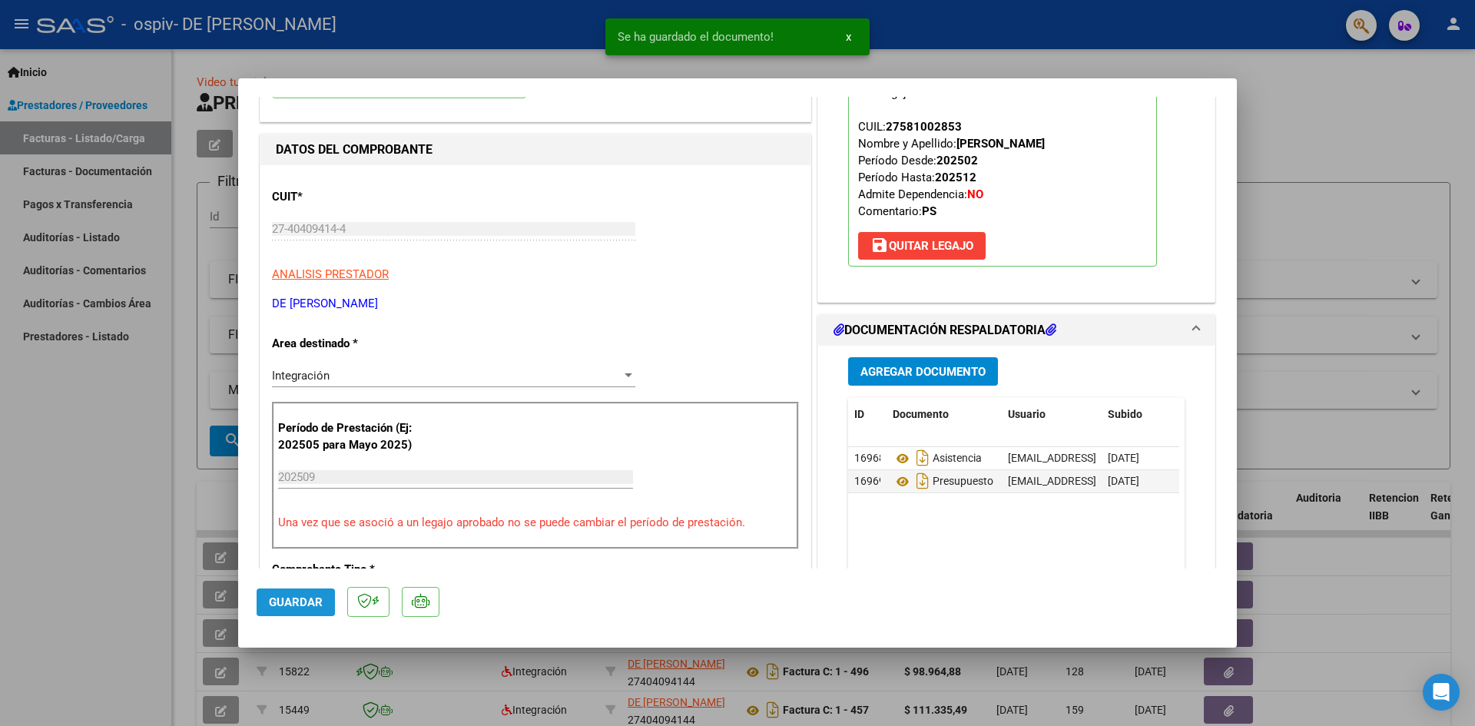
click at [289, 596] on span "Guardar" at bounding box center [296, 602] width 54 height 14
click at [78, 475] on div at bounding box center [737, 363] width 1475 height 726
type input "$ 0,00"
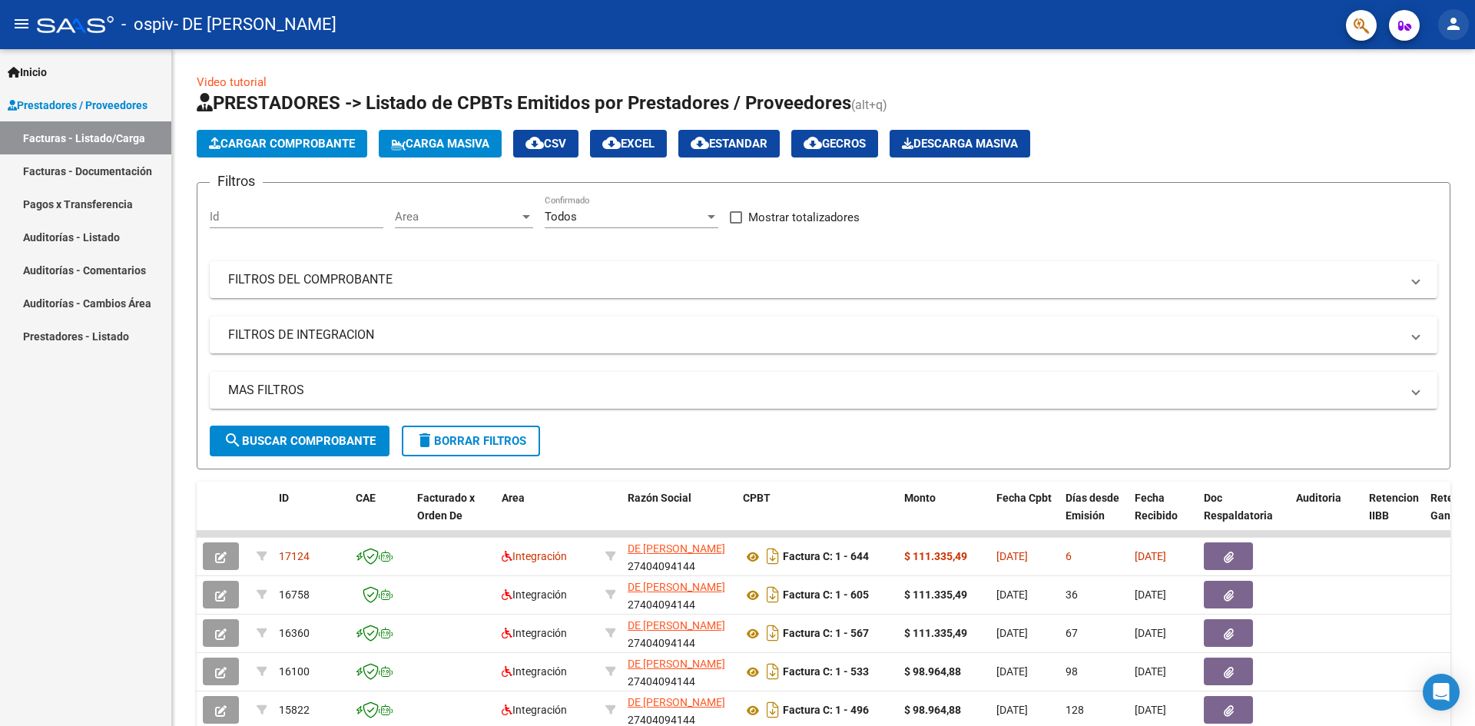
click at [1464, 29] on button "person" at bounding box center [1453, 24] width 31 height 31
click at [1426, 104] on button "exit_to_app Salir" at bounding box center [1422, 101] width 94 height 37
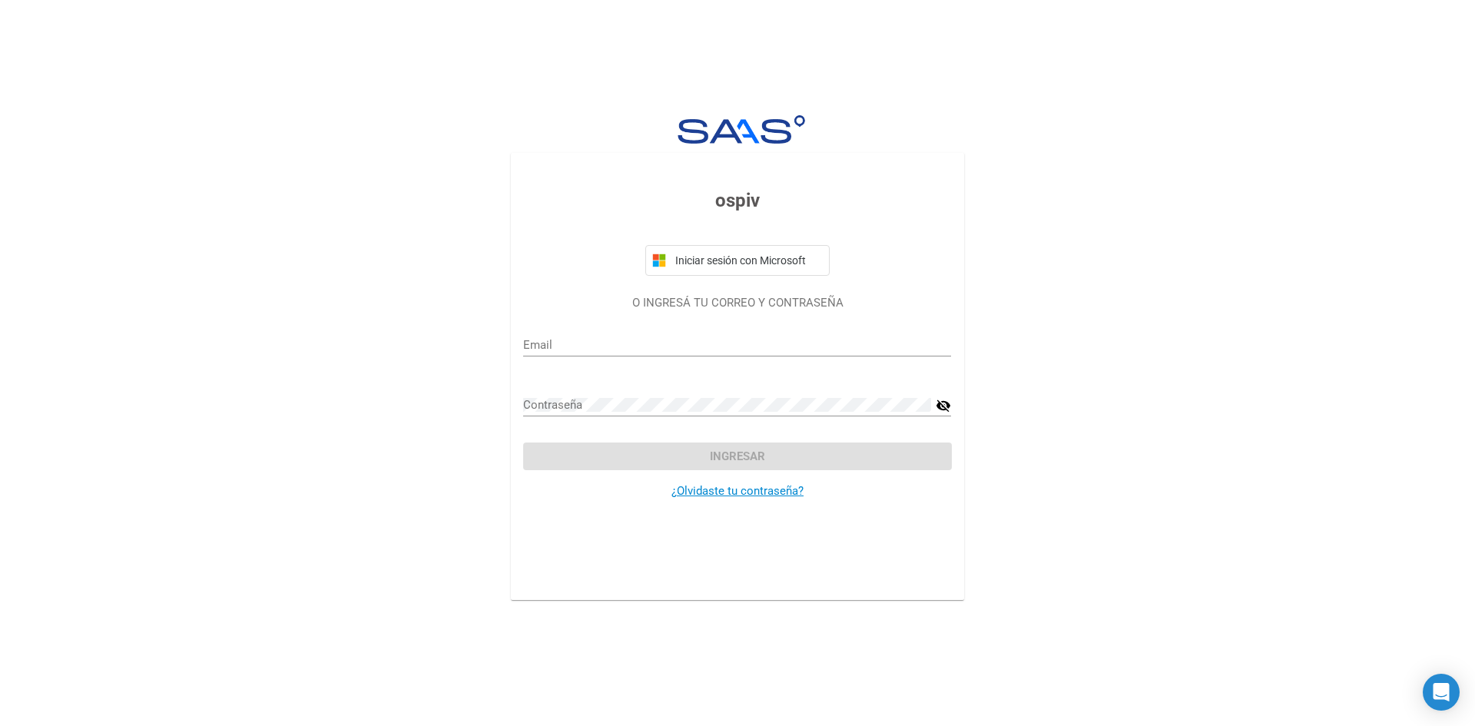
type input "camiladeleonardi@hotmail.com"
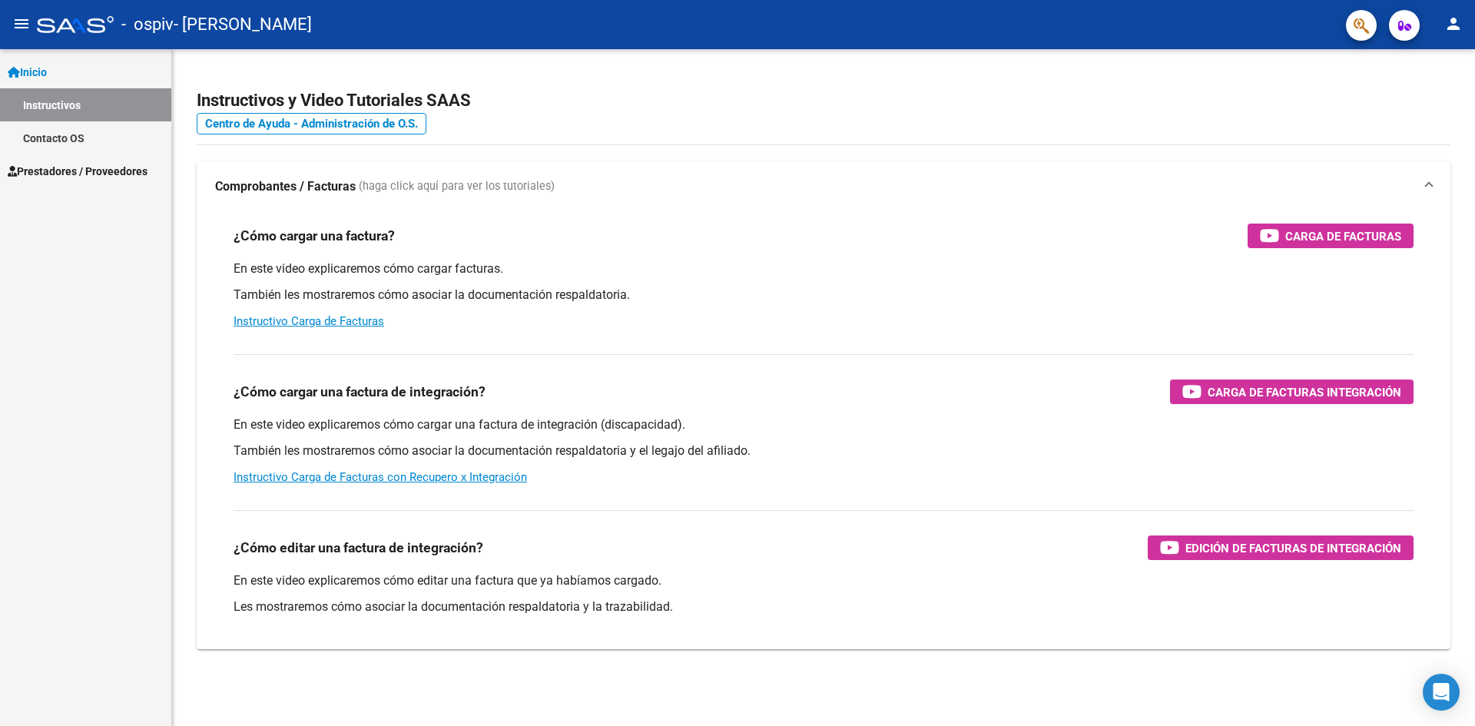
click at [87, 171] on span "Prestadores / Proveedores" at bounding box center [78, 171] width 140 height 17
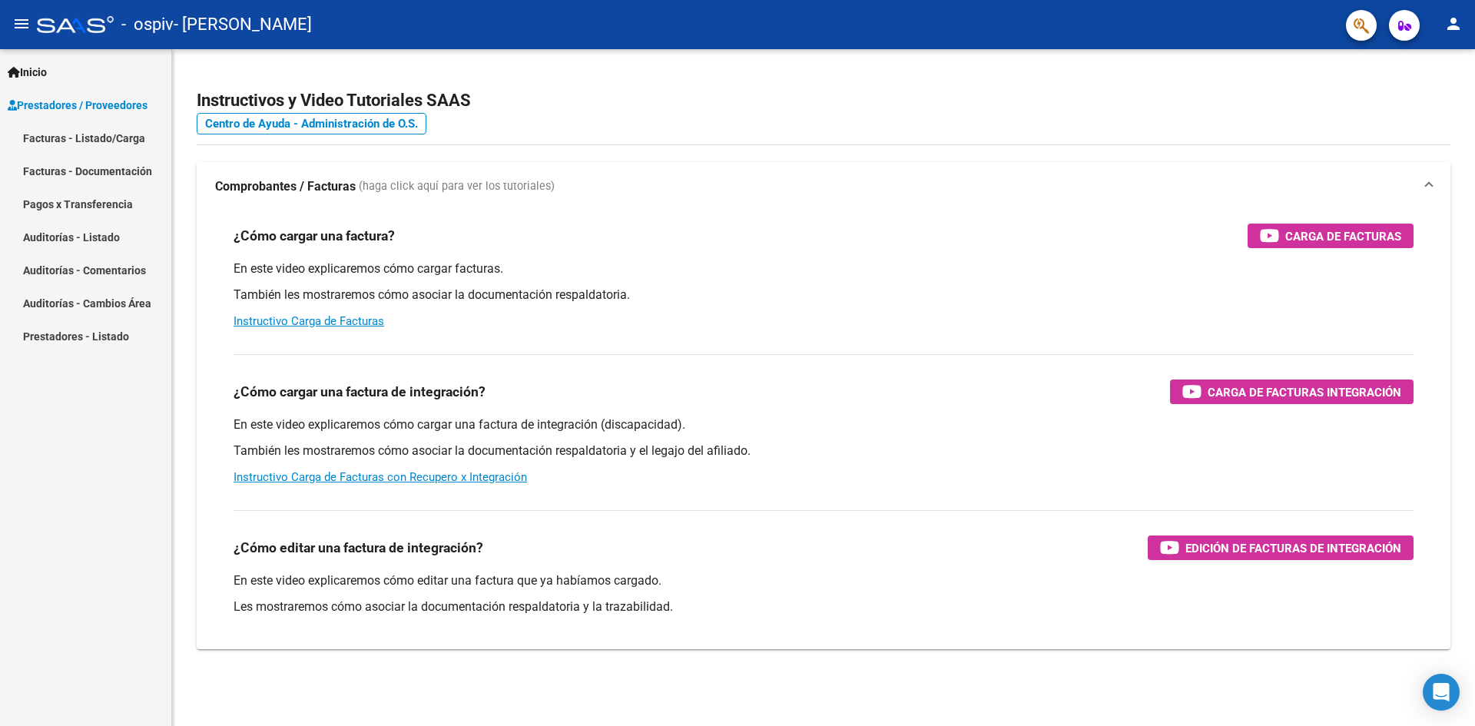
click at [95, 140] on link "Facturas - Listado/Carga" at bounding box center [85, 137] width 171 height 33
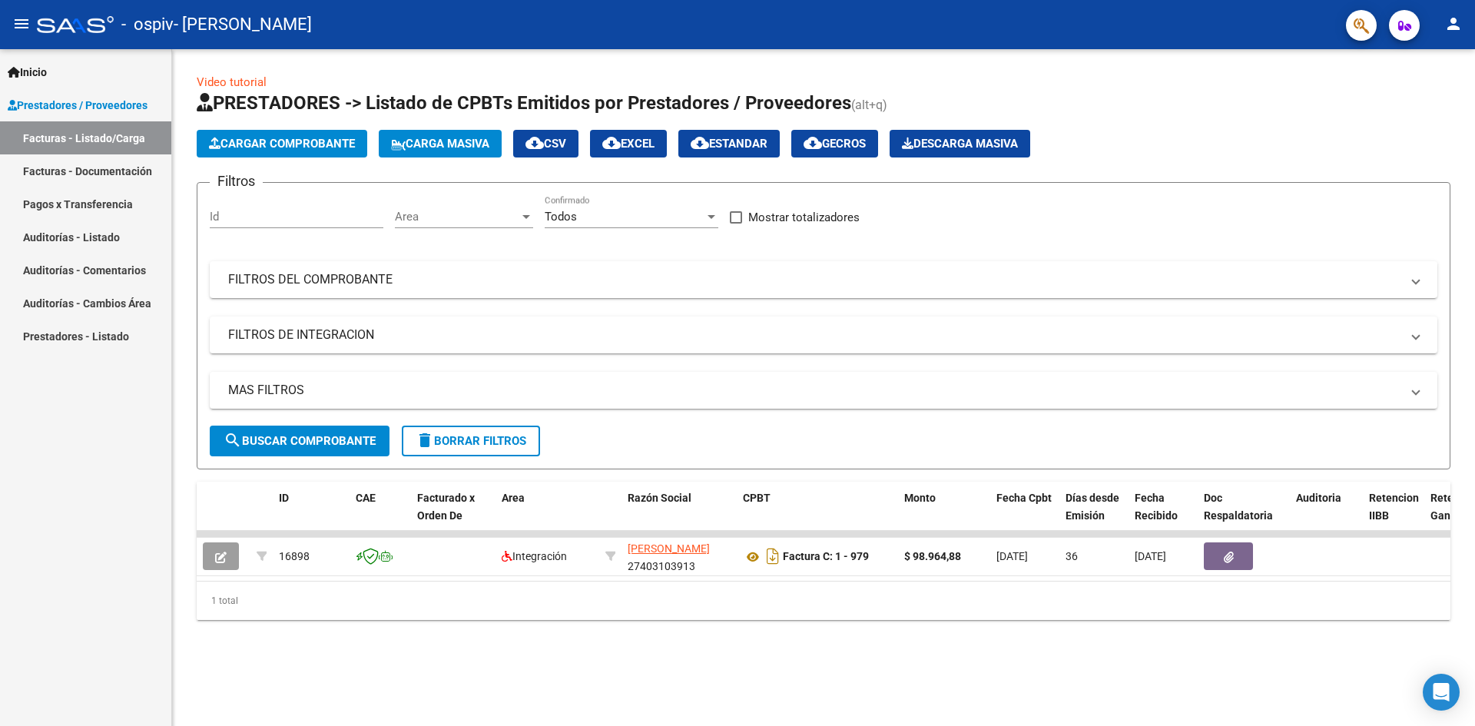
click at [278, 147] on span "Cargar Comprobante" at bounding box center [282, 144] width 146 height 14
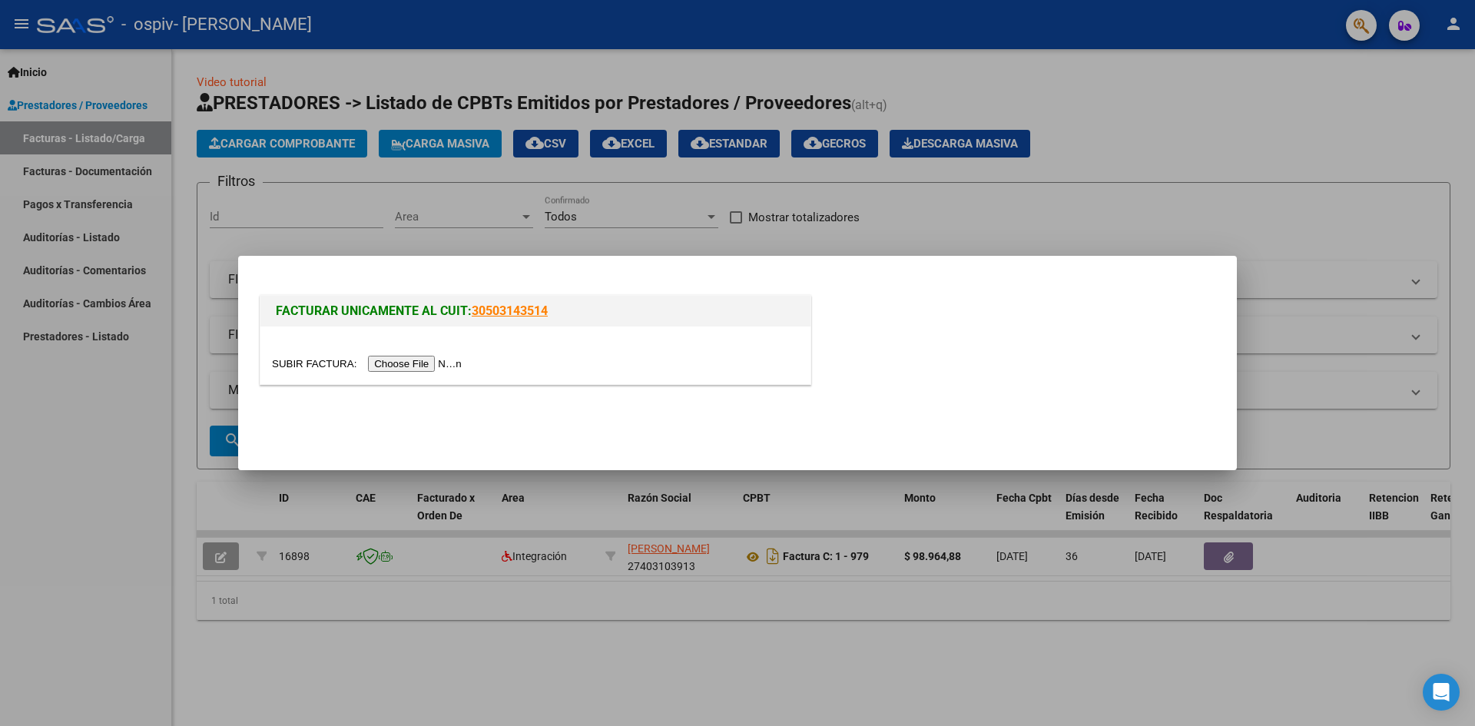
click at [427, 359] on input "file" at bounding box center [369, 364] width 194 height 16
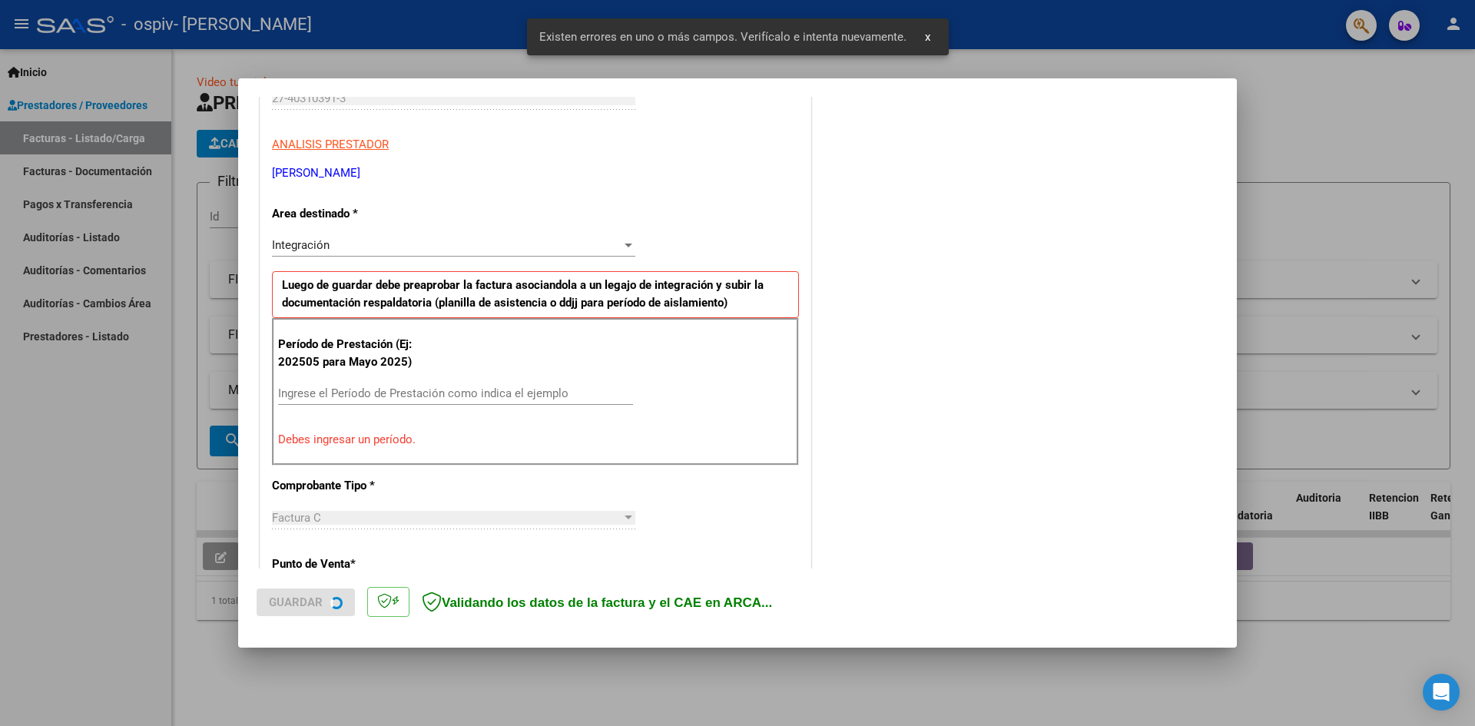
scroll to position [270, 0]
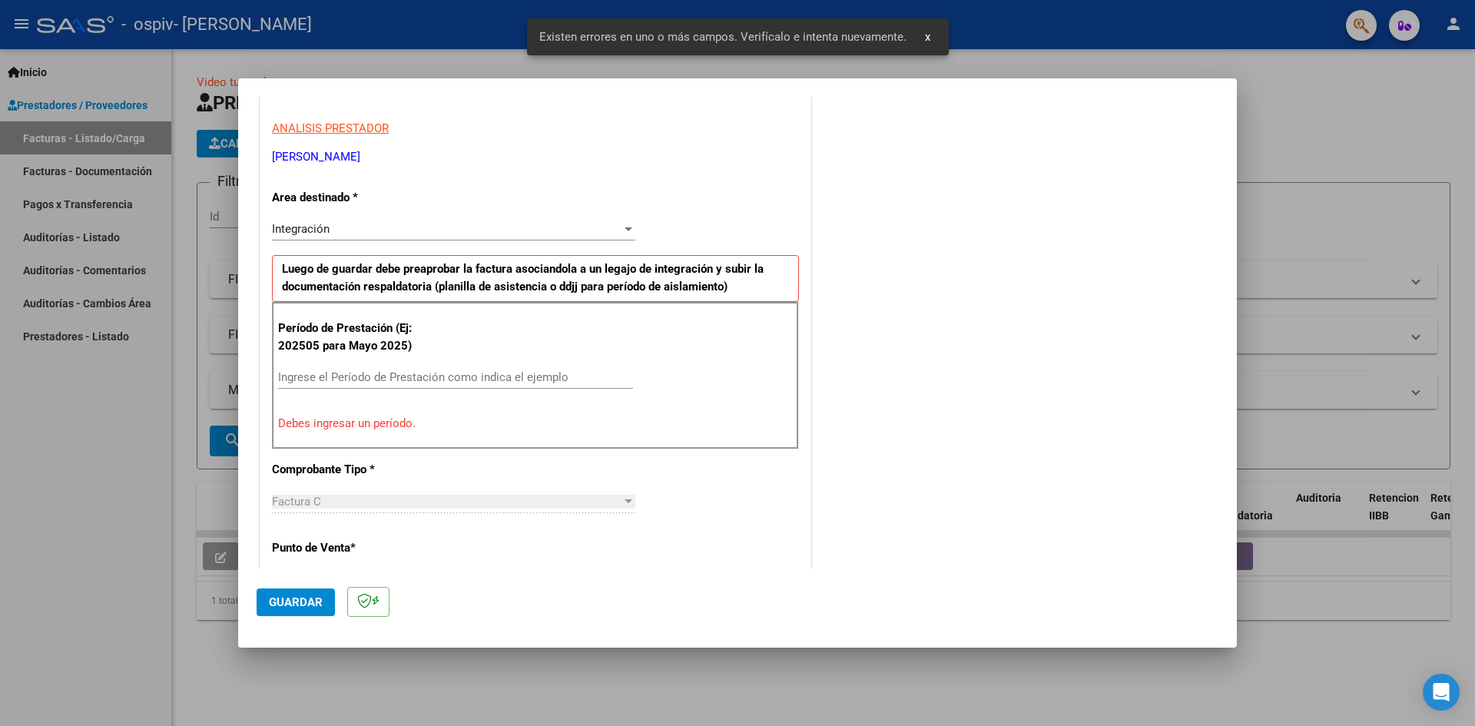
click at [454, 374] on input "Ingrese el Período de Prestación como indica el ejemplo" at bounding box center [455, 377] width 355 height 14
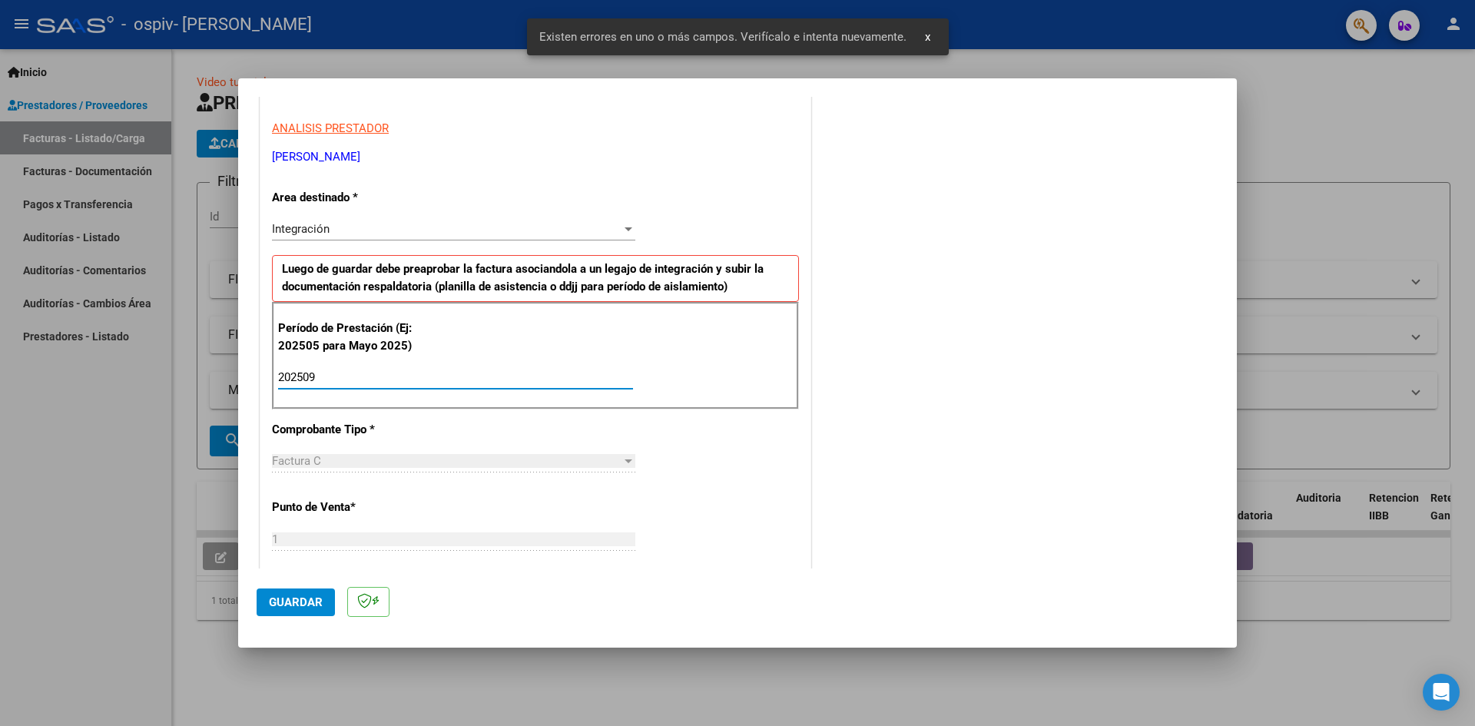
type input "202509"
click at [285, 593] on button "Guardar" at bounding box center [296, 602] width 78 height 28
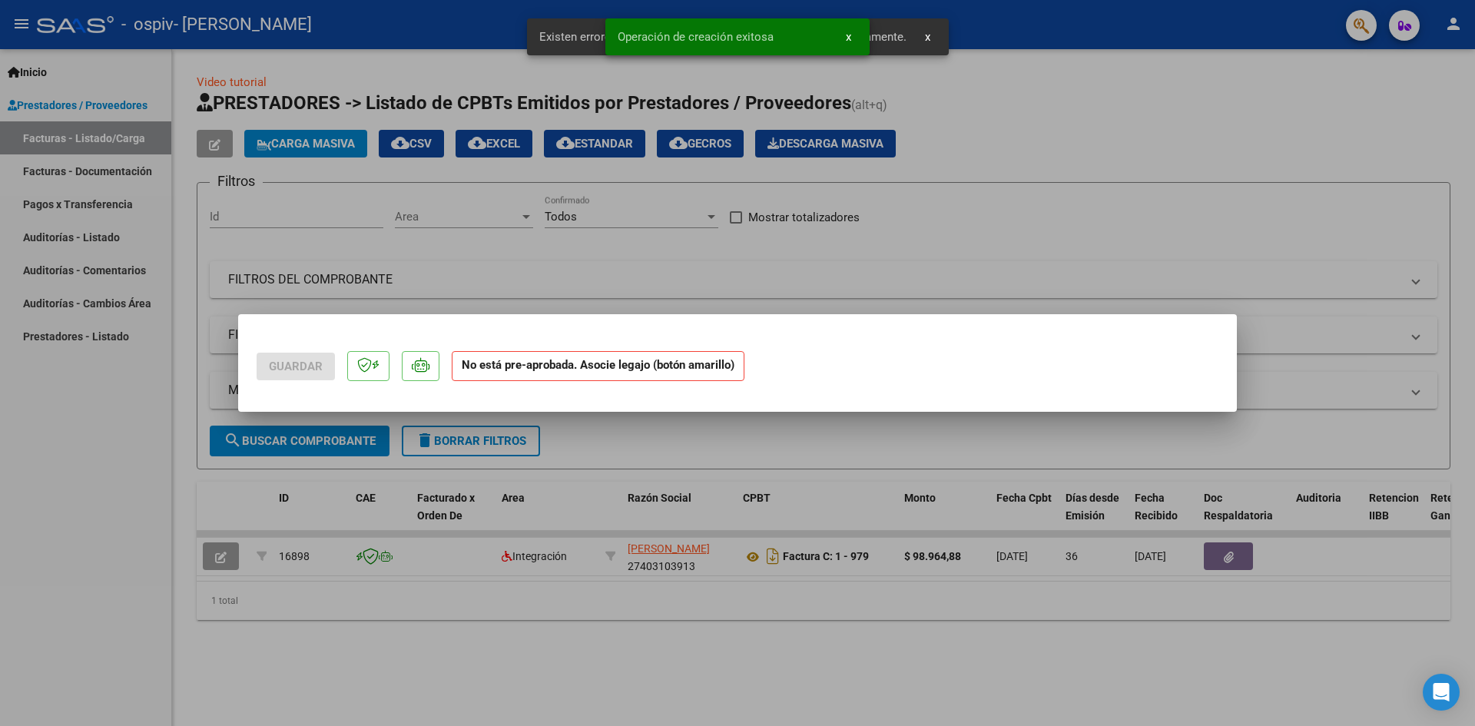
scroll to position [0, 0]
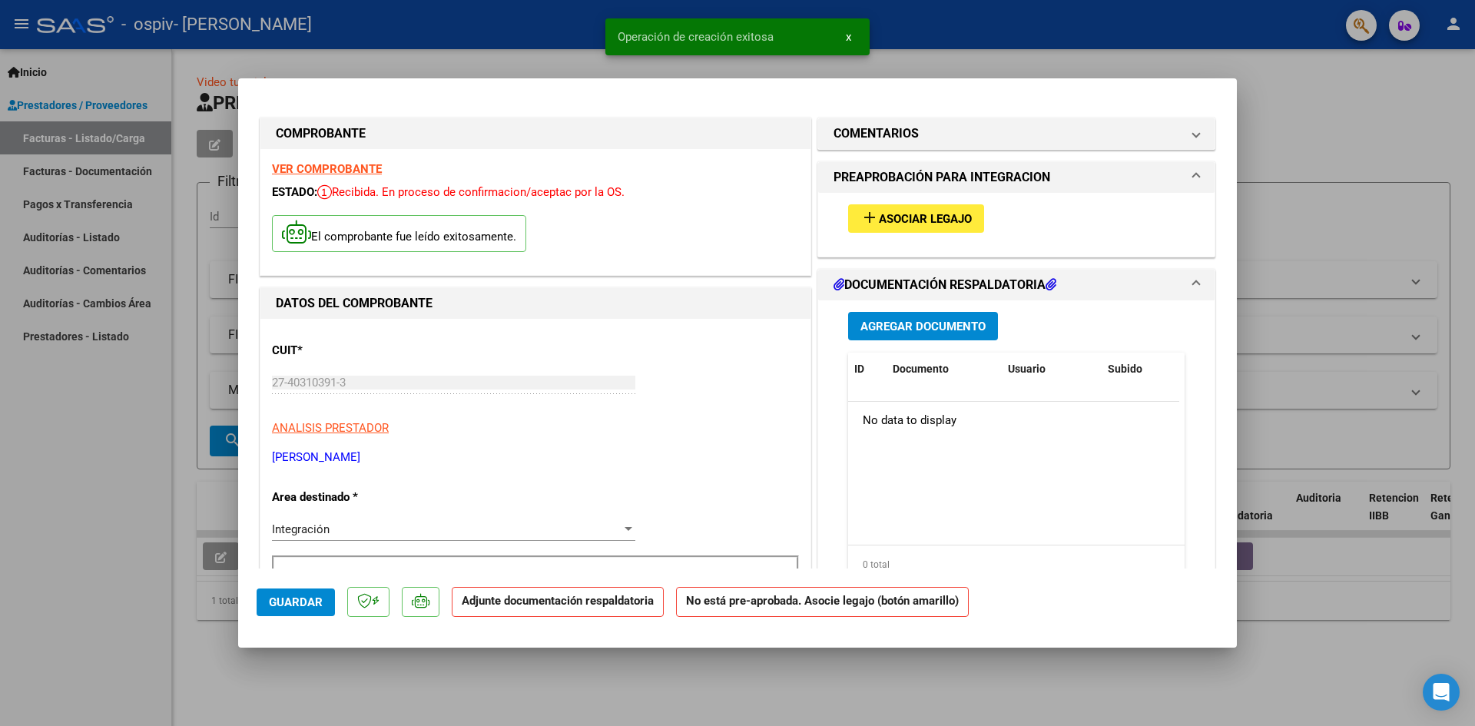
click at [950, 223] on span "Asociar Legajo" at bounding box center [925, 219] width 93 height 14
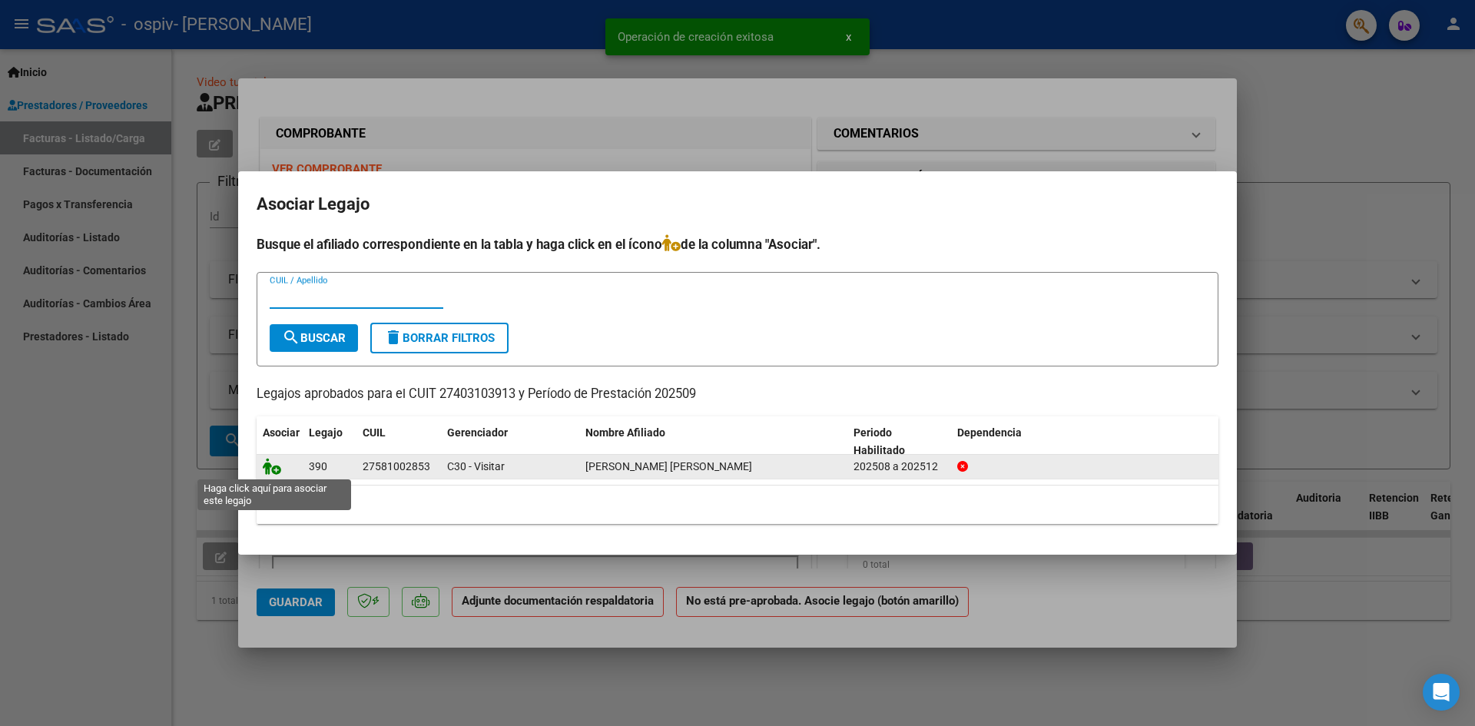
click at [263, 465] on icon at bounding box center [272, 466] width 18 height 17
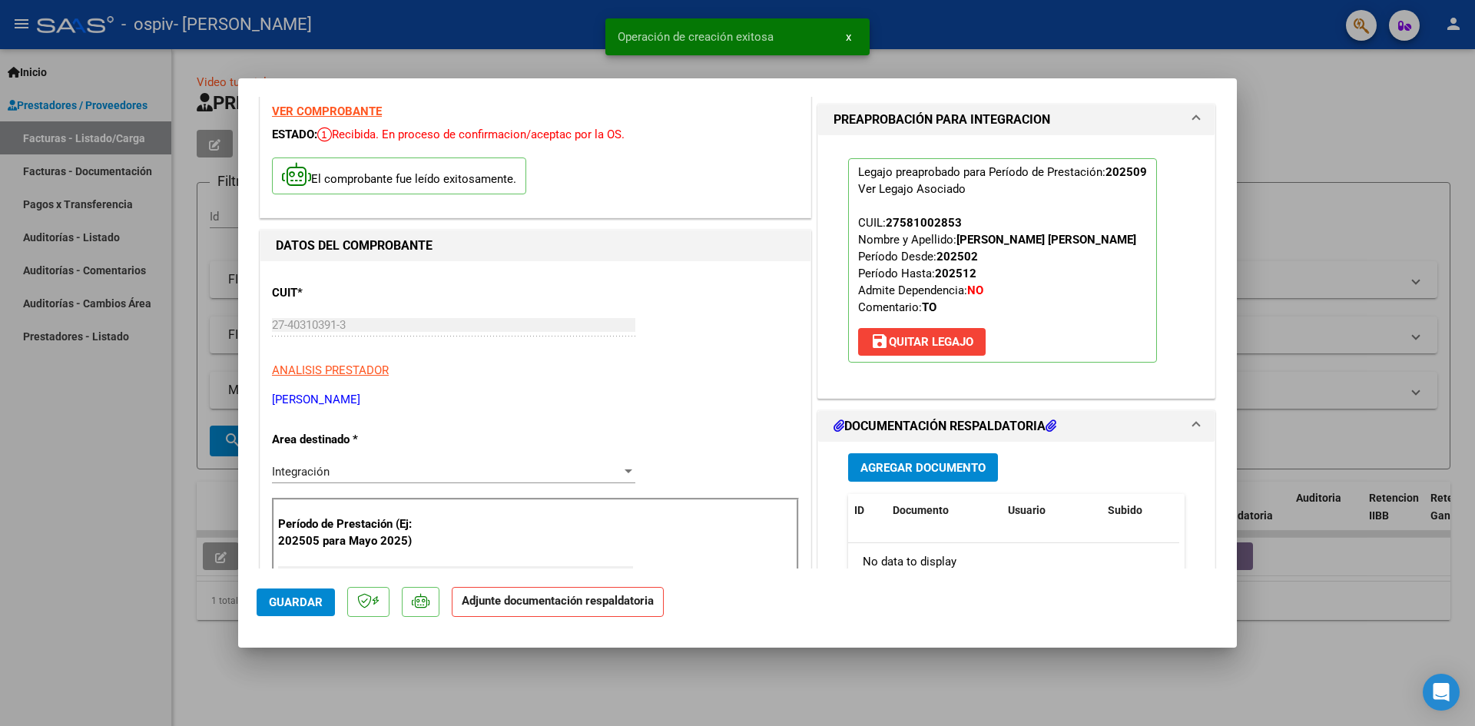
scroll to position [230, 0]
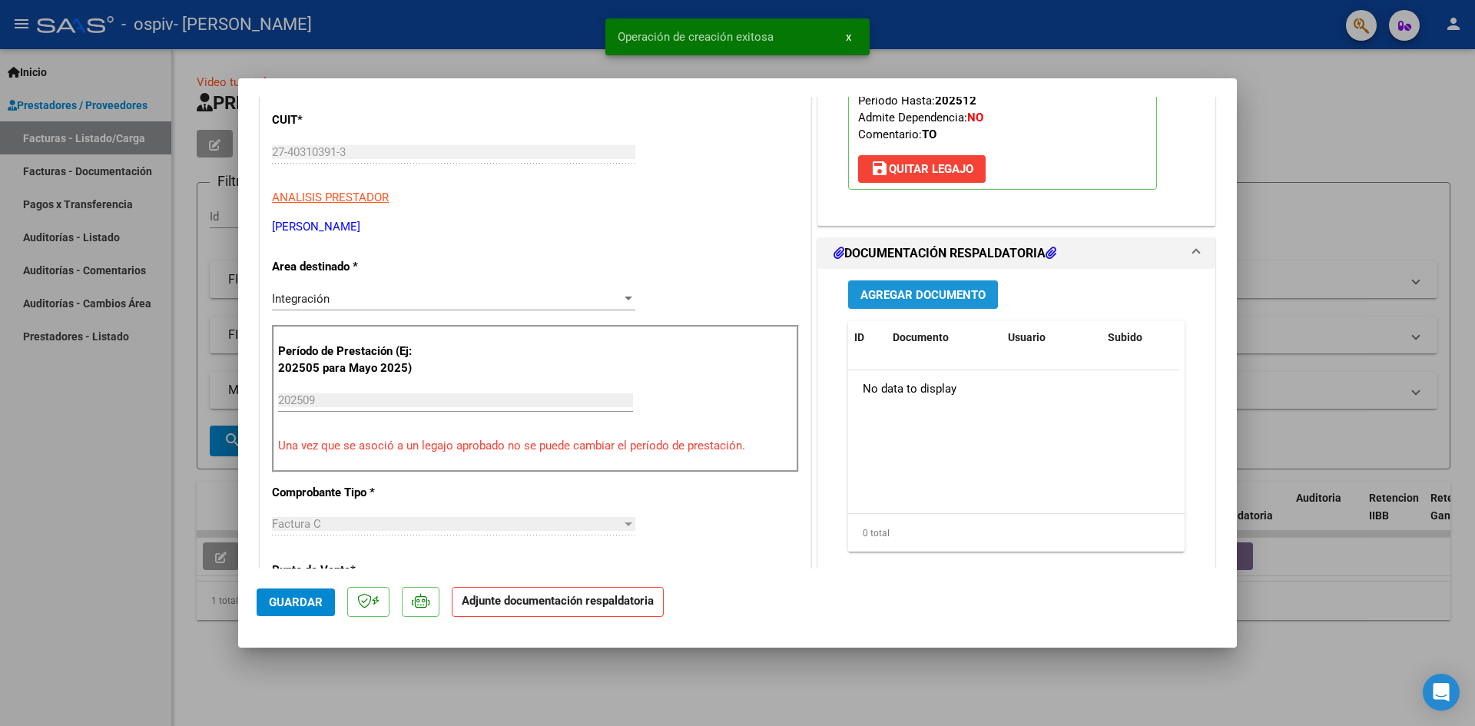
click at [949, 302] on button "Agregar Documento" at bounding box center [923, 294] width 150 height 28
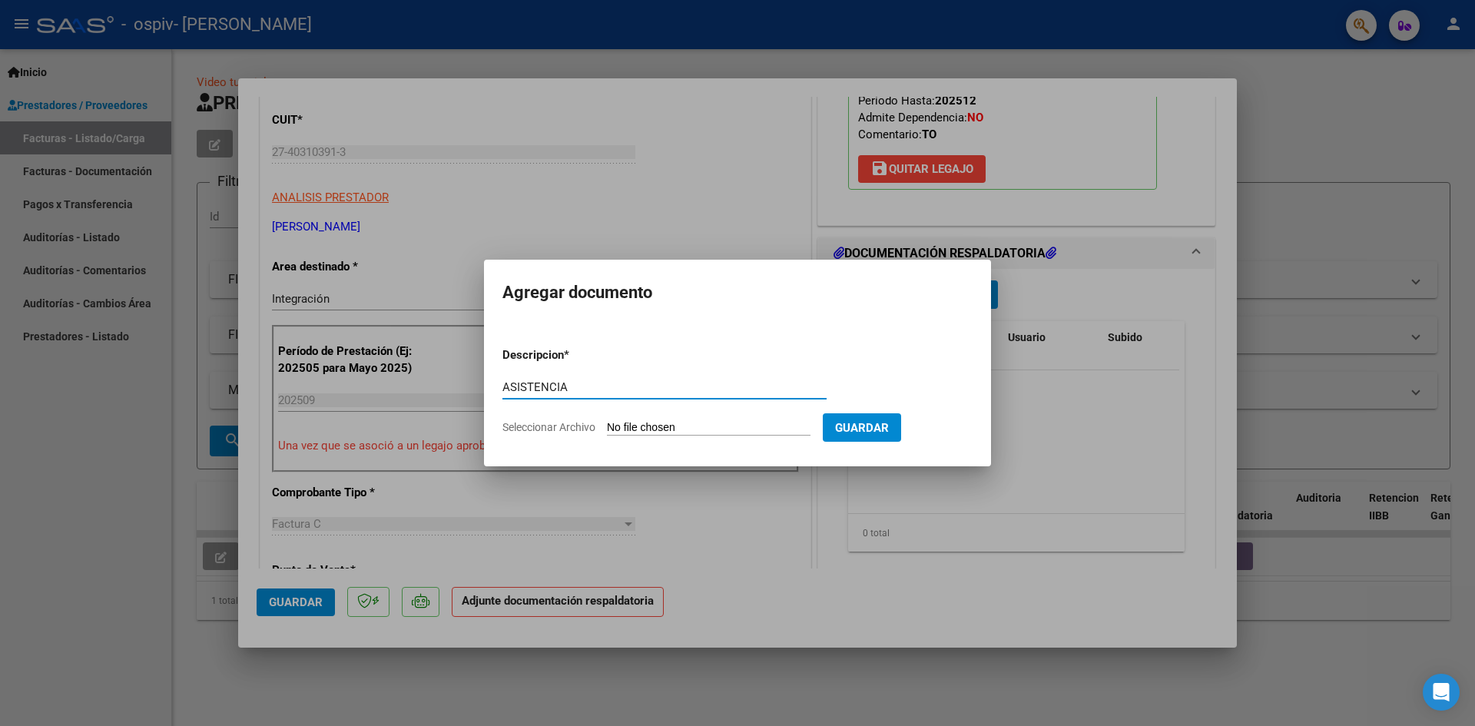
type input "ASISTENCIA"
click at [717, 425] on input "Seleccionar Archivo" at bounding box center [709, 428] width 204 height 15
type input "C:\fakepath\TO PLANILLA.pdf"
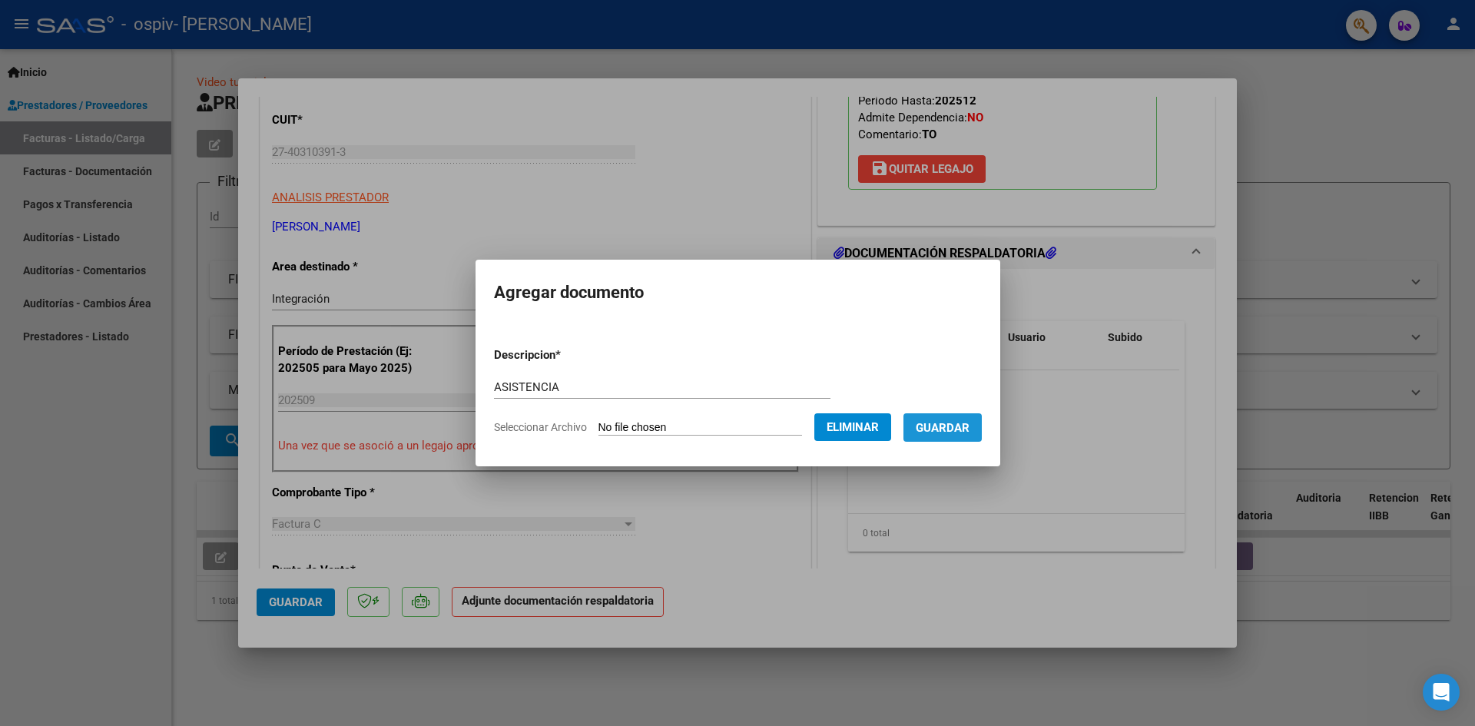
click at [962, 435] on button "Guardar" at bounding box center [942, 427] width 78 height 28
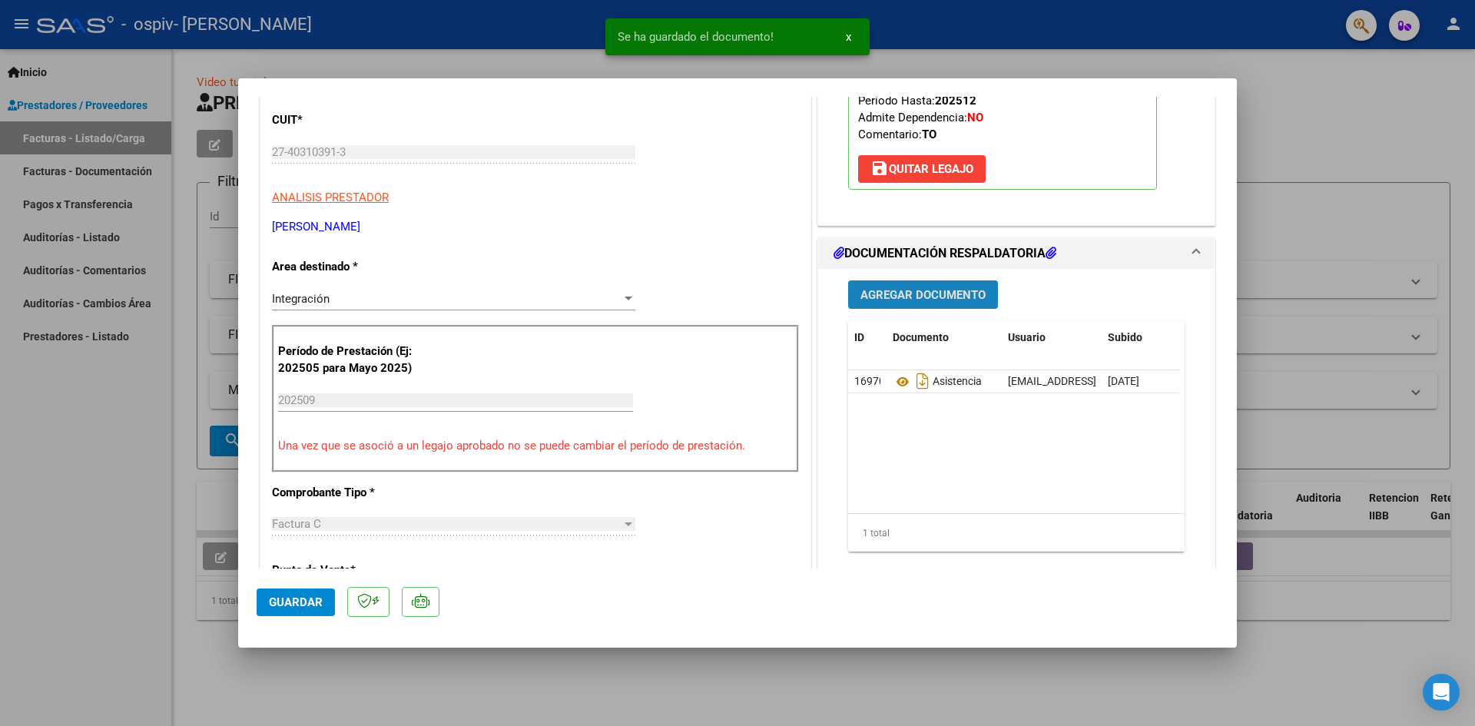
click at [913, 294] on span "Agregar Documento" at bounding box center [922, 295] width 125 height 14
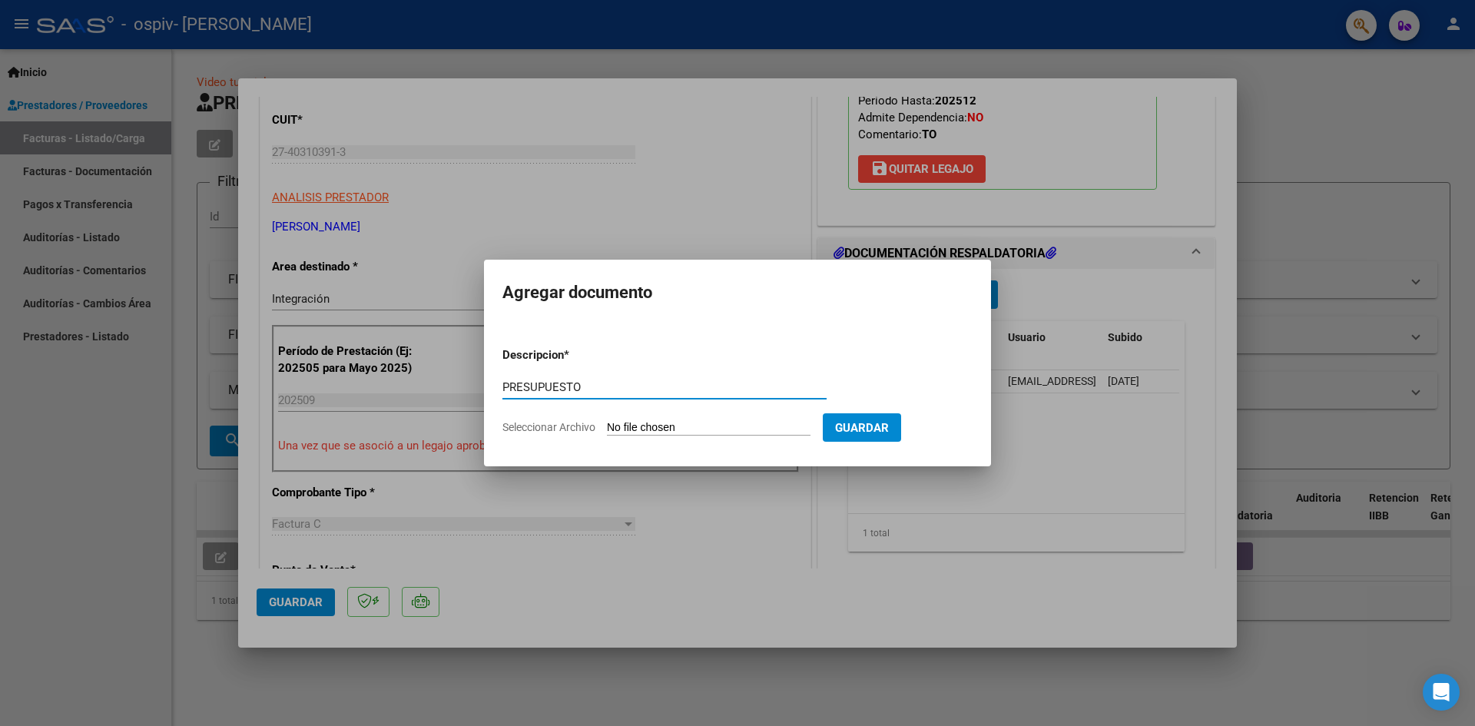
type input "PRESUPUESTO"
click at [692, 425] on input "Seleccionar Archivo" at bounding box center [709, 428] width 204 height 15
type input "C:\fakepath\PRESUPUESTO TO.pdf"
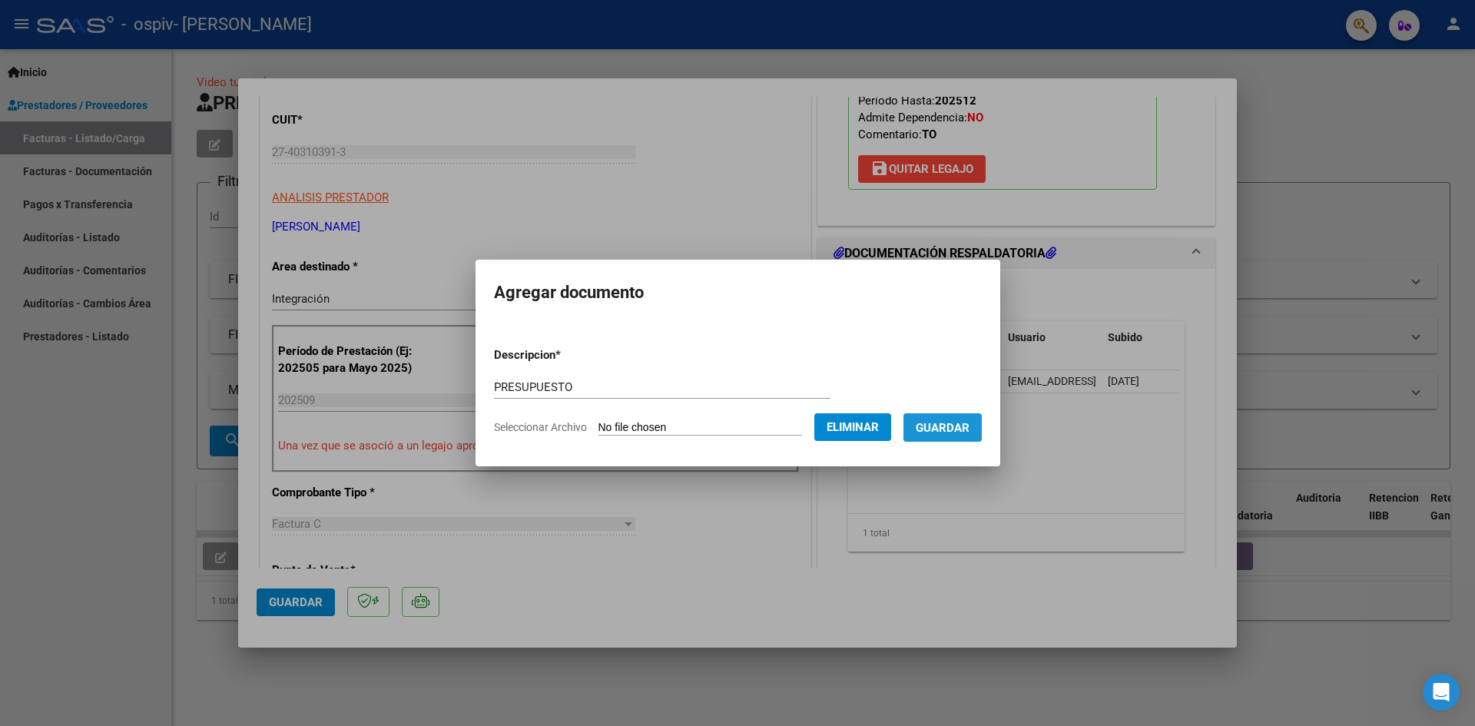
click at [969, 422] on span "Guardar" at bounding box center [942, 428] width 54 height 14
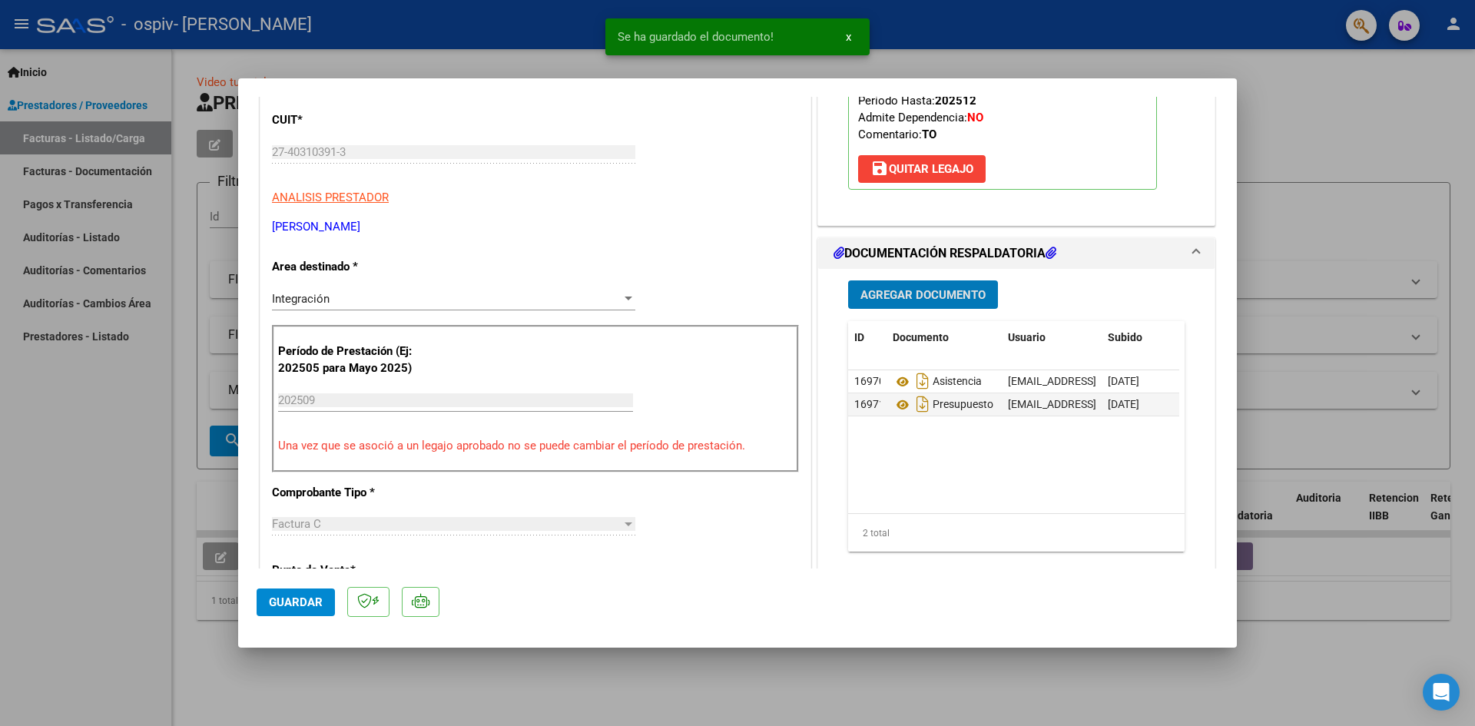
click at [283, 598] on span "Guardar" at bounding box center [296, 602] width 54 height 14
click at [94, 422] on div at bounding box center [737, 363] width 1475 height 726
type input "$ 0,00"
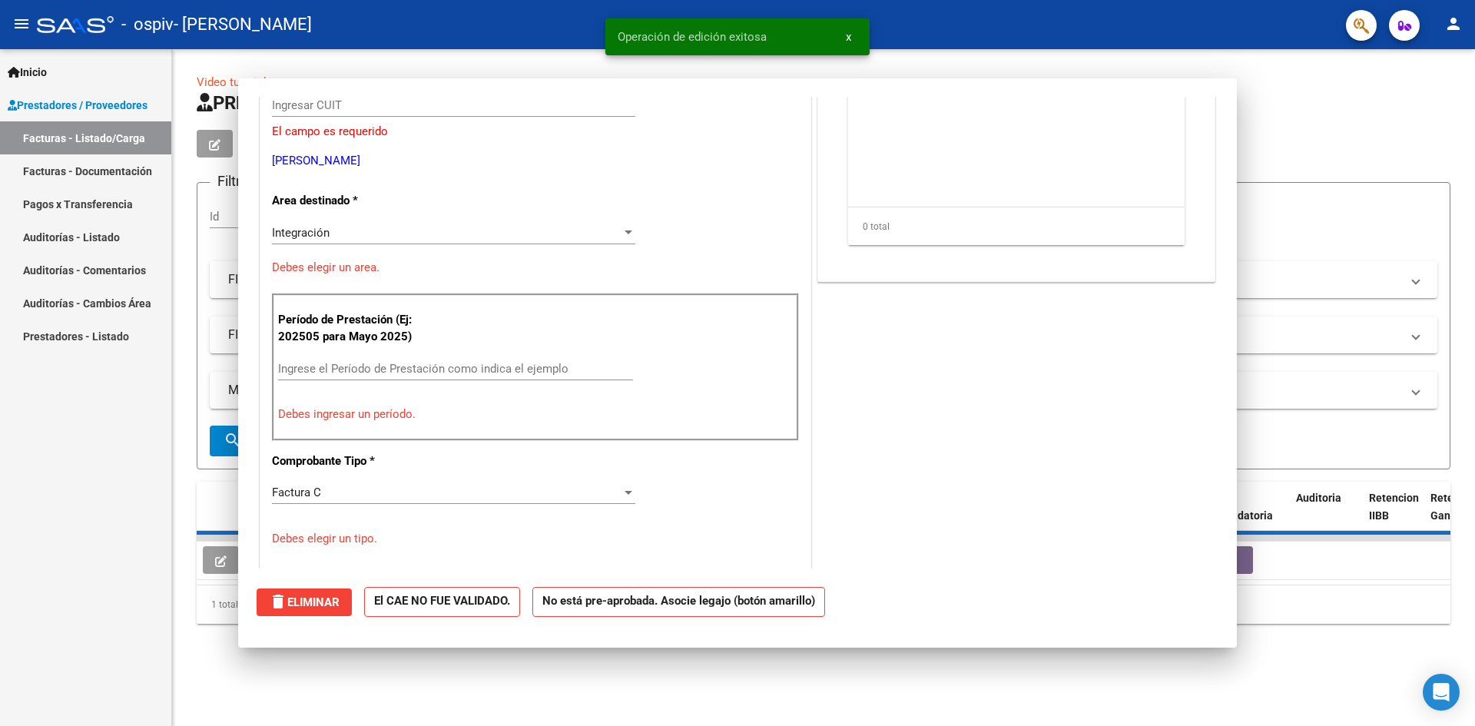
scroll to position [0, 0]
